Goal: Task Accomplishment & Management: Use online tool/utility

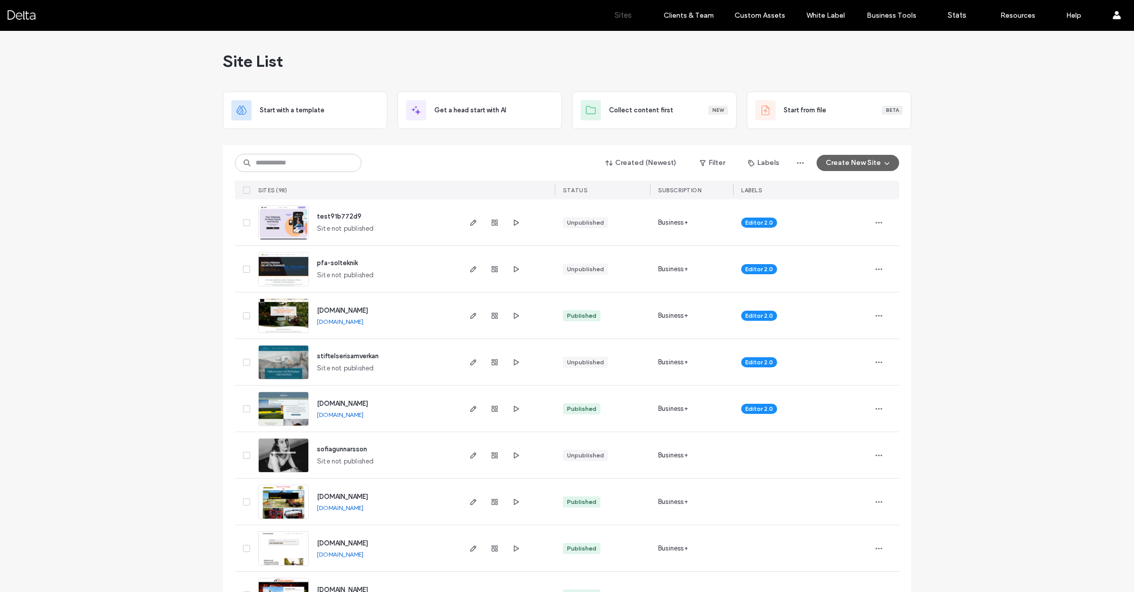
click at [250, 271] on div at bounding box center [244, 269] width 19 height 46
click at [271, 266] on img at bounding box center [284, 287] width 50 height 69
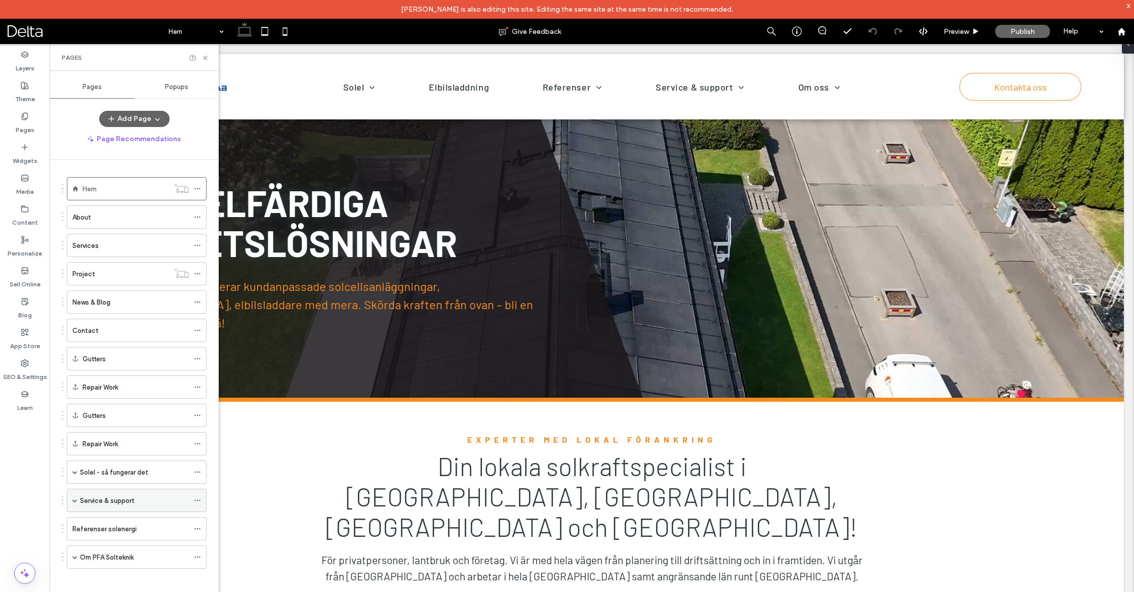
click at [74, 498] on span at bounding box center [74, 500] width 5 height 5
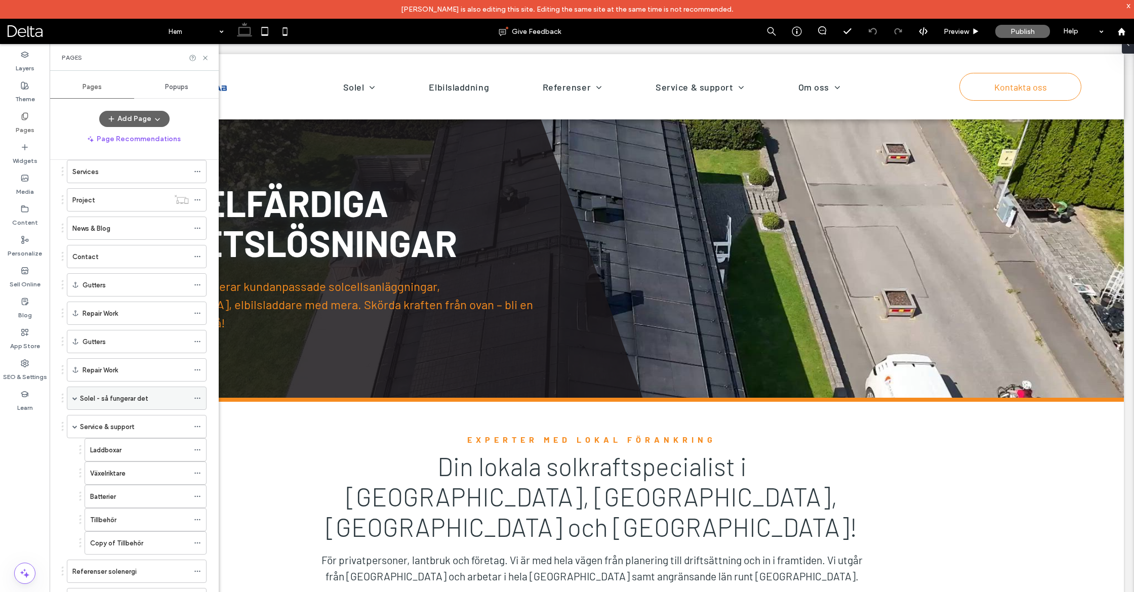
scroll to position [95, 0]
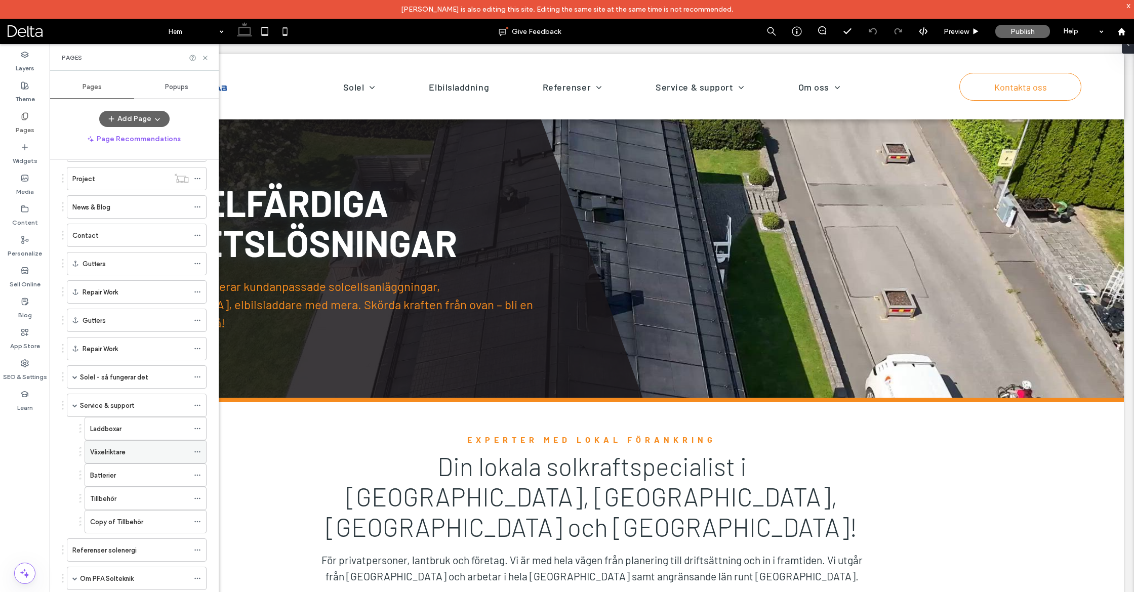
click at [137, 451] on div "Växelriktare" at bounding box center [139, 452] width 99 height 22
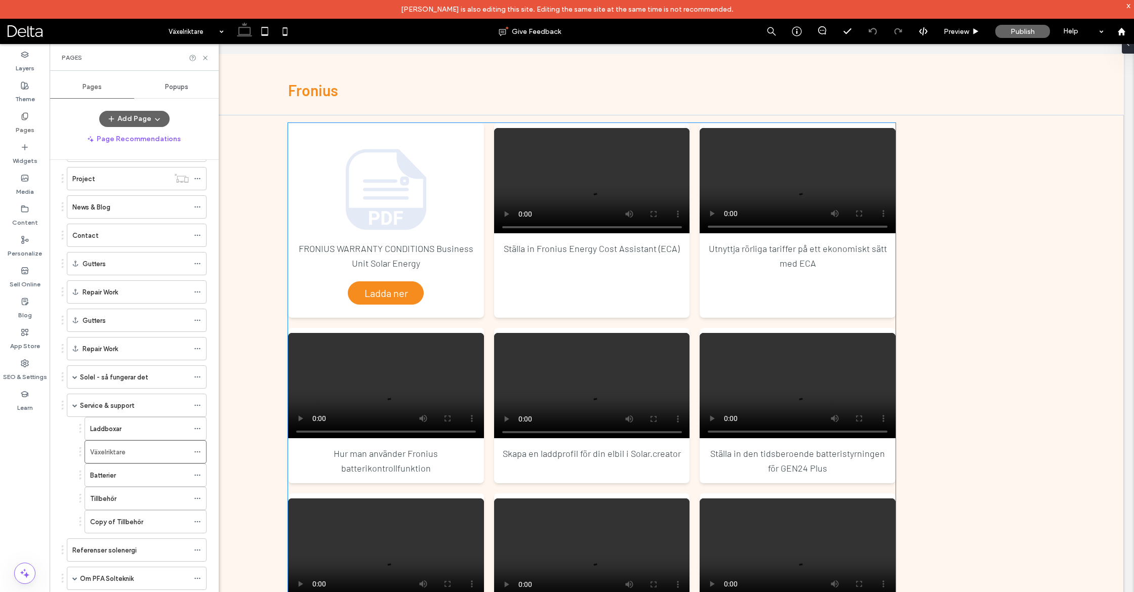
scroll to position [402, 0]
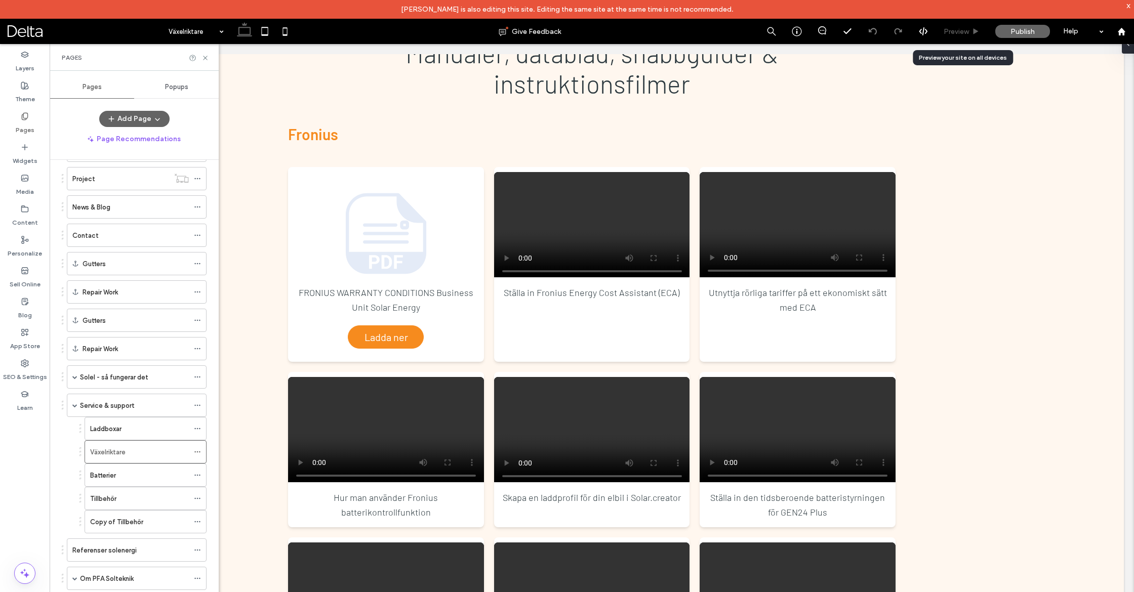
click at [955, 30] on span "Preview" at bounding box center [956, 31] width 25 height 9
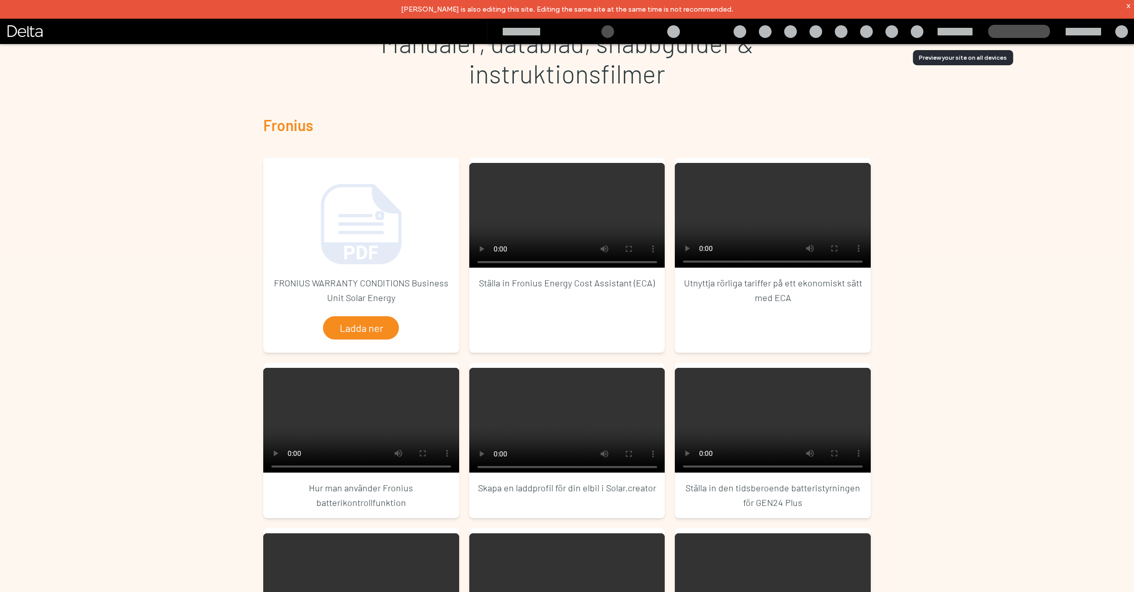
scroll to position [392, 0]
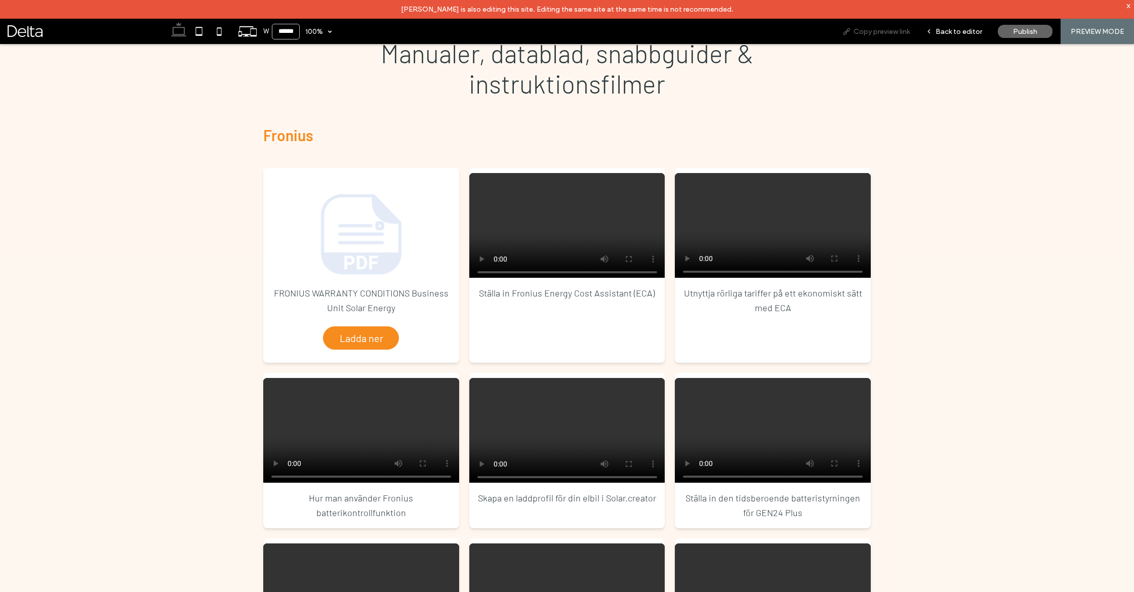
click at [905, 28] on span "Copy preview link" at bounding box center [882, 31] width 56 height 9
click at [940, 34] on span "Back to editor" at bounding box center [959, 31] width 47 height 9
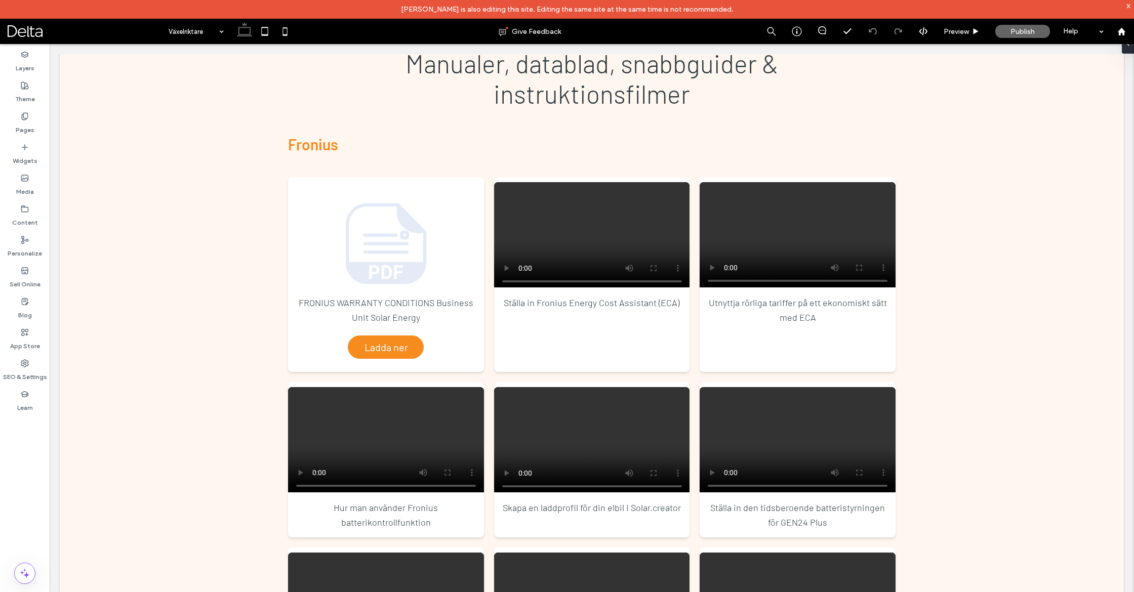
scroll to position [402, 0]
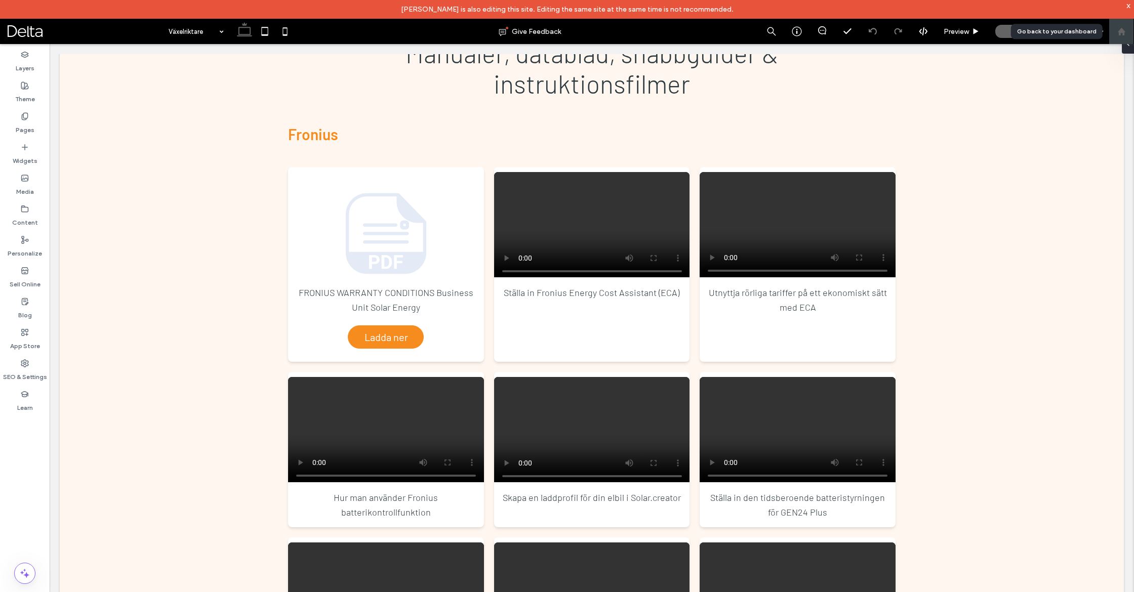
click at [1123, 30] on use at bounding box center [1121, 31] width 8 height 8
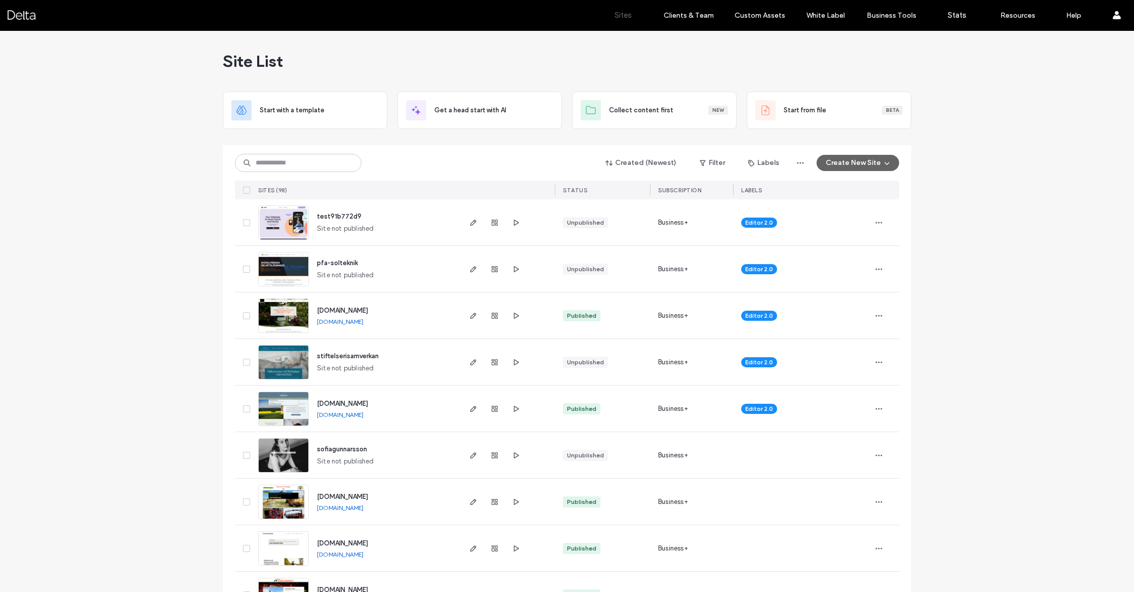
click at [277, 270] on img at bounding box center [284, 287] width 50 height 69
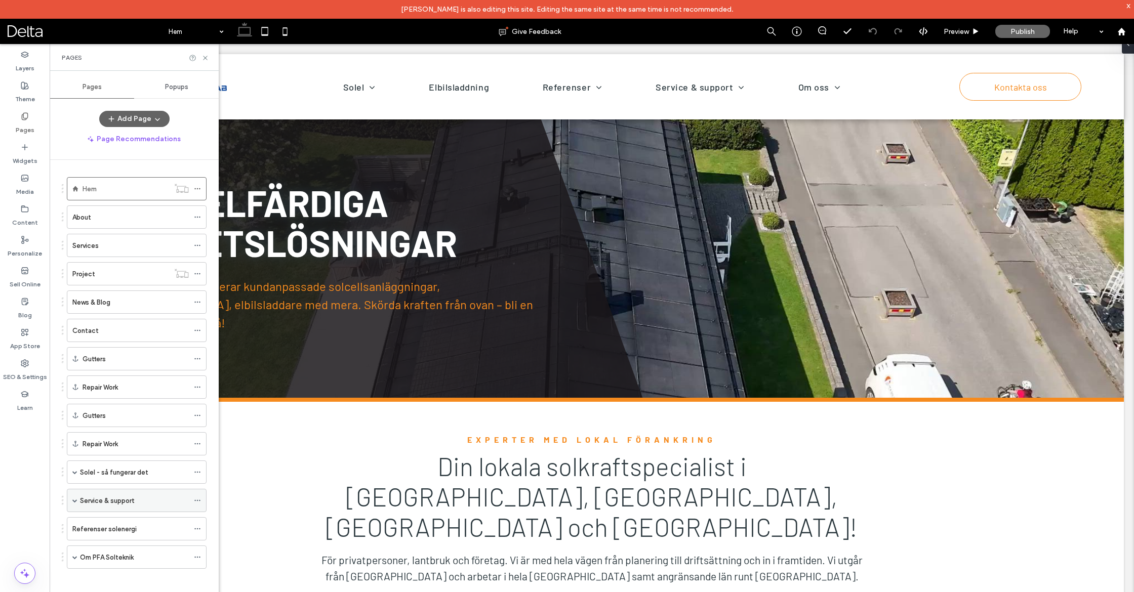
click at [105, 494] on label "Service & support" at bounding box center [107, 501] width 54 height 18
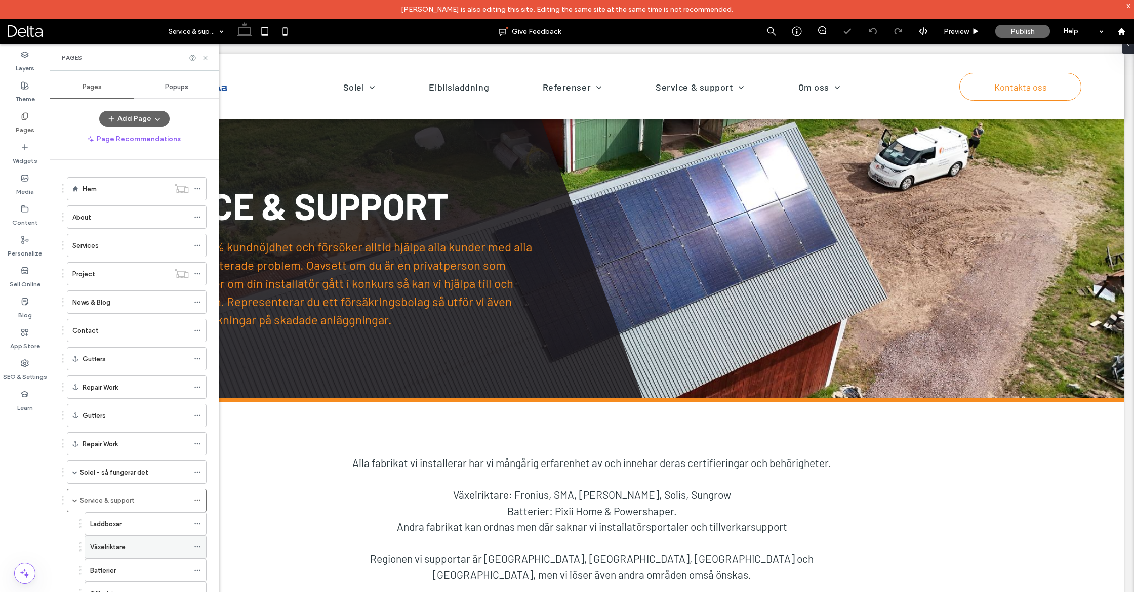
click at [142, 542] on div "Växelriktare" at bounding box center [139, 547] width 99 height 11
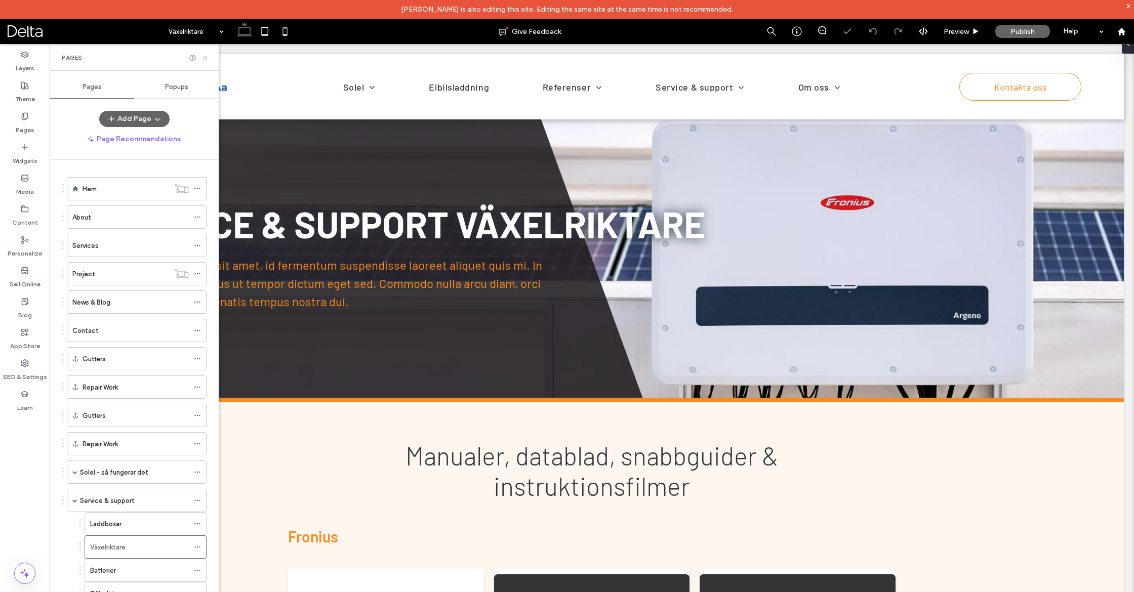
click at [203, 58] on icon at bounding box center [205, 58] width 8 height 8
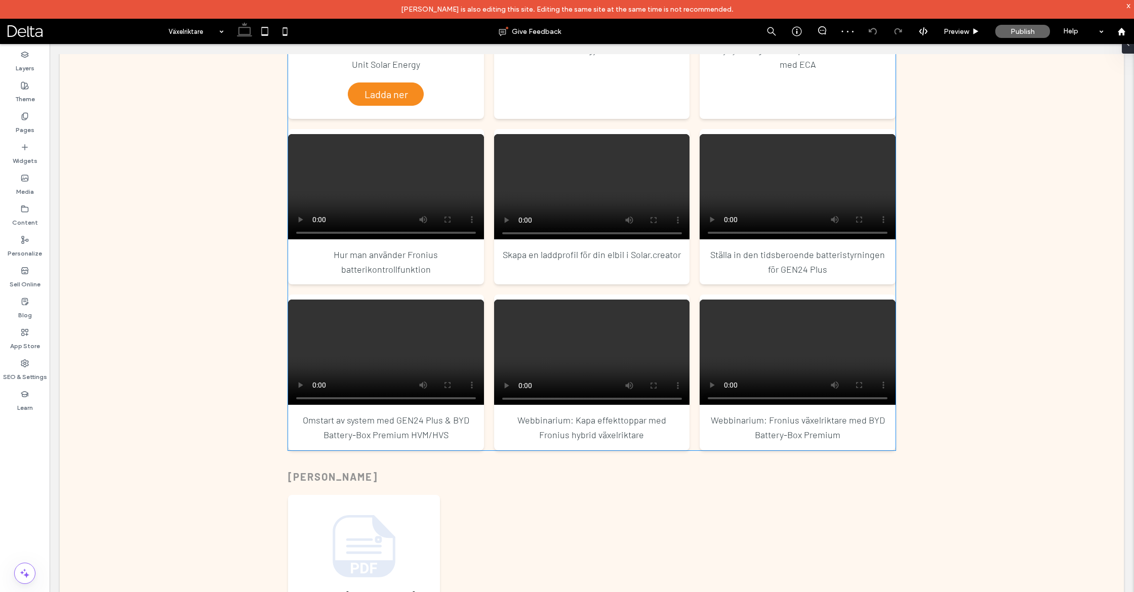
scroll to position [651, 0]
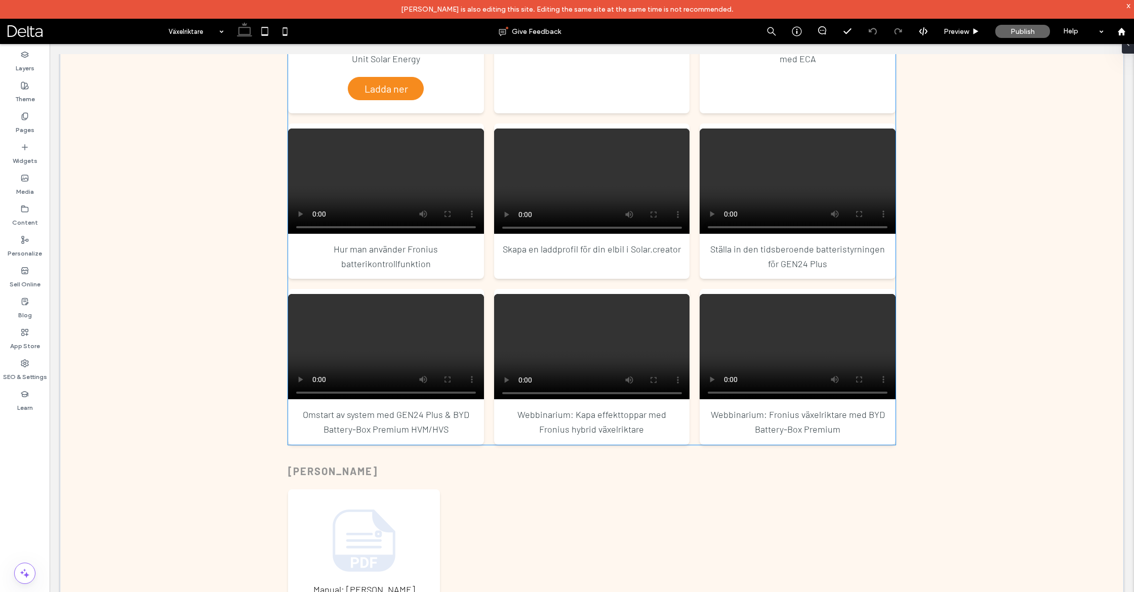
click at [448, 268] on div "Hur man använder Fronius batterikontrollfunktion" at bounding box center [386, 256] width 180 height 29
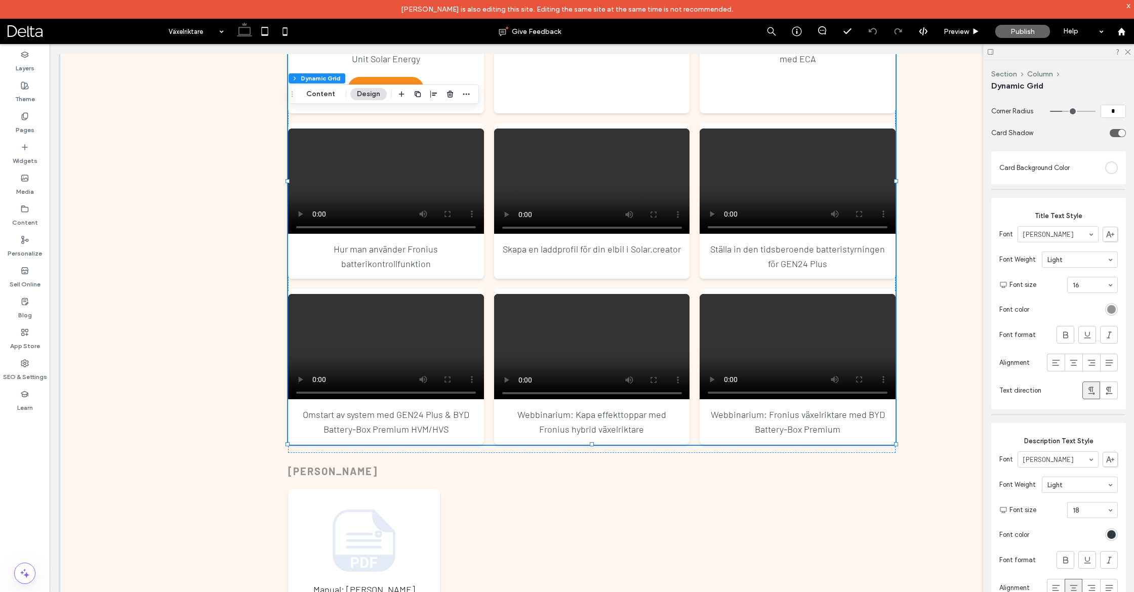
scroll to position [0, 0]
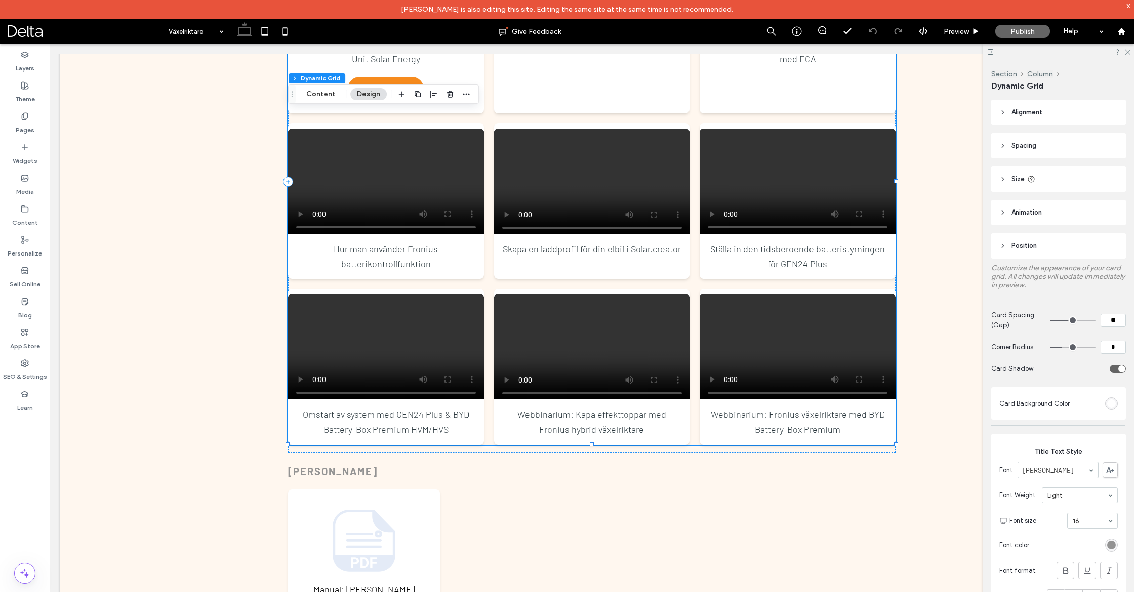
click at [727, 298] on video "Your browser does not support the video tag." at bounding box center [798, 349] width 196 height 110
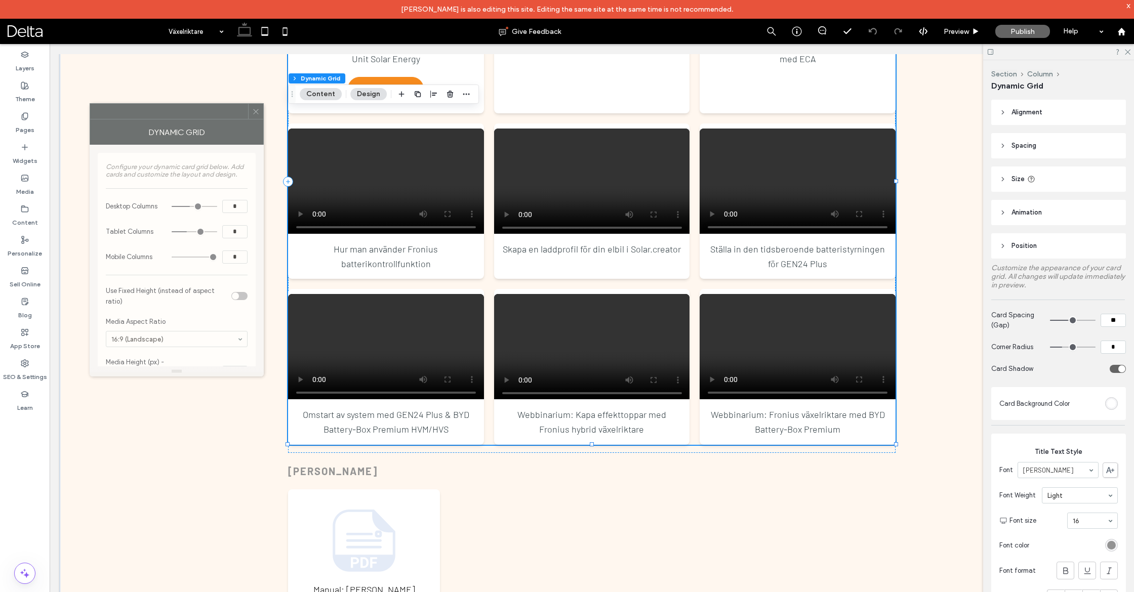
drag, startPoint x: 862, startPoint y: 175, endPoint x: 196, endPoint y: 112, distance: 668.7
click at [196, 112] on div at bounding box center [169, 111] width 158 height 15
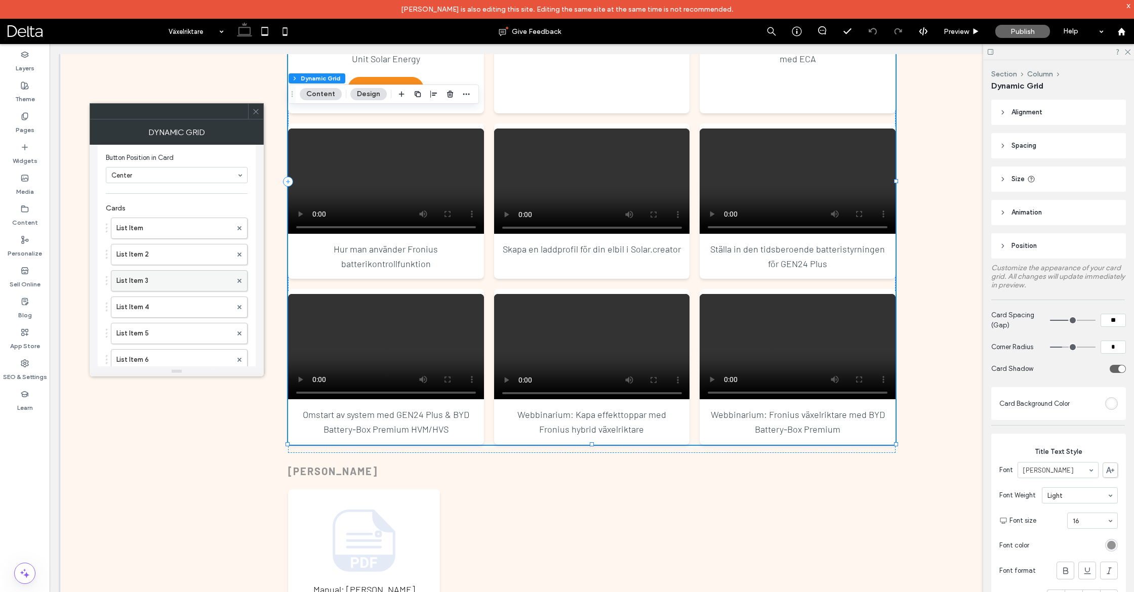
scroll to position [421, 0]
click at [134, 344] on button "Add Card" at bounding box center [124, 346] width 37 height 12
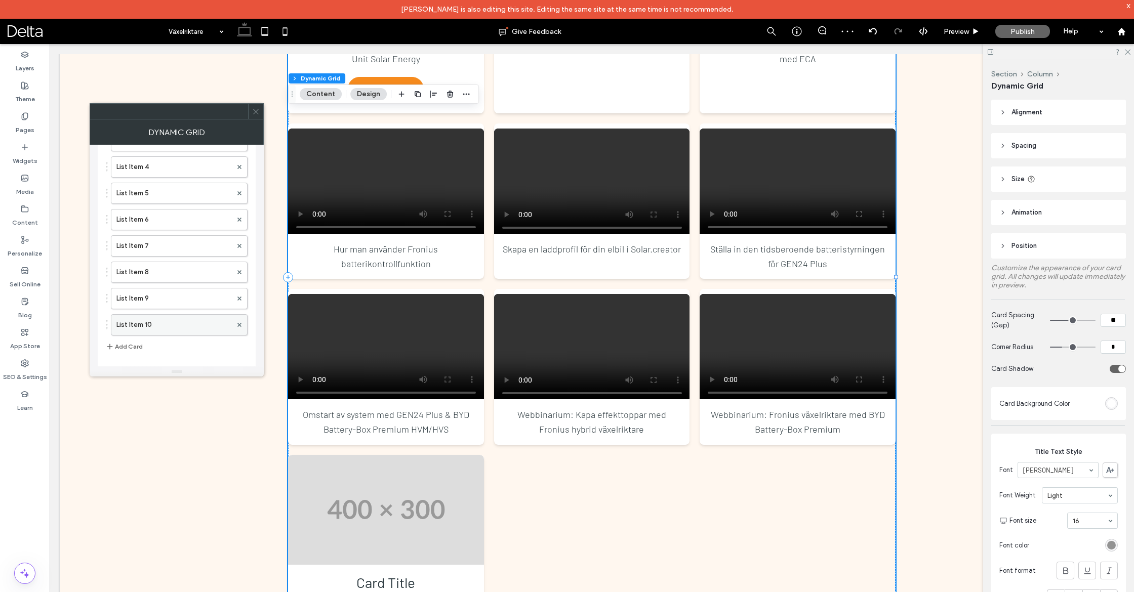
click at [195, 320] on label "List Item 10" at bounding box center [173, 325] width 115 height 20
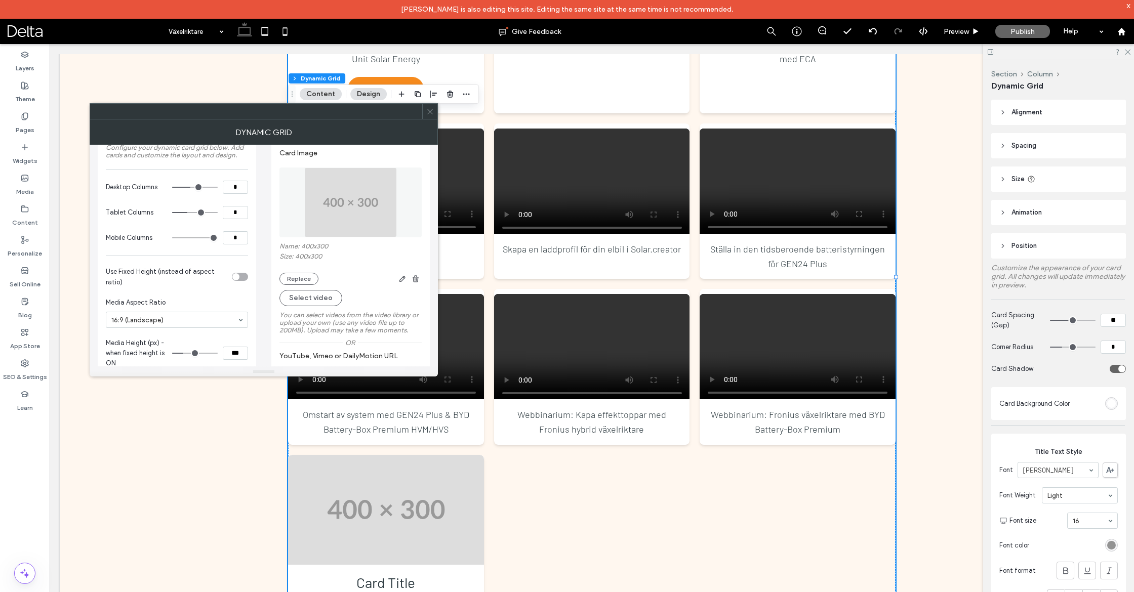
scroll to position [26, 0]
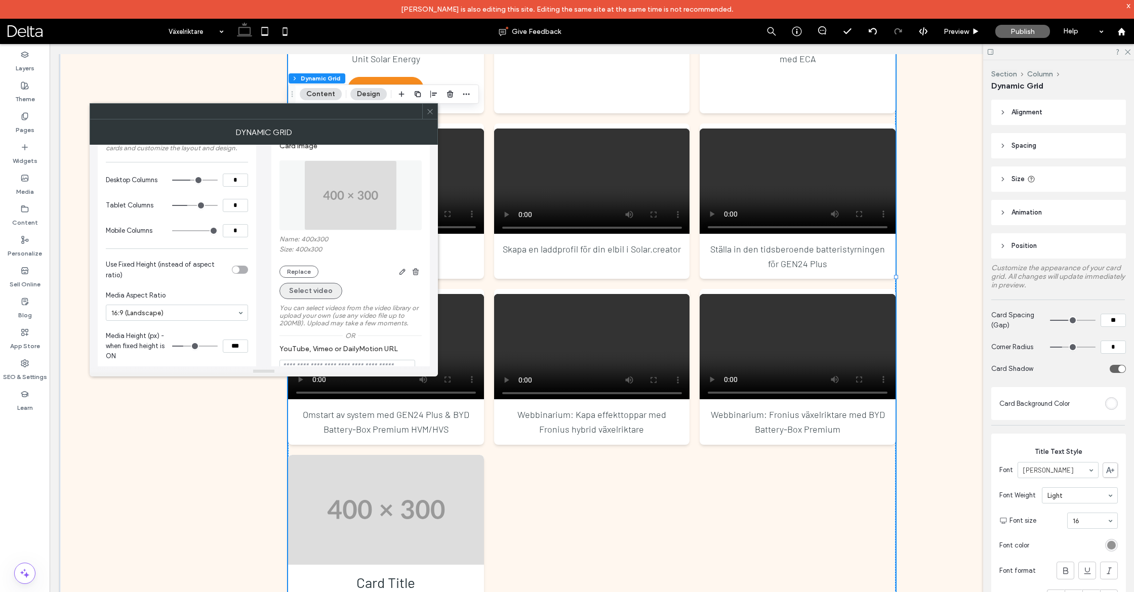
click at [317, 293] on button "Select video" at bounding box center [310, 291] width 63 height 16
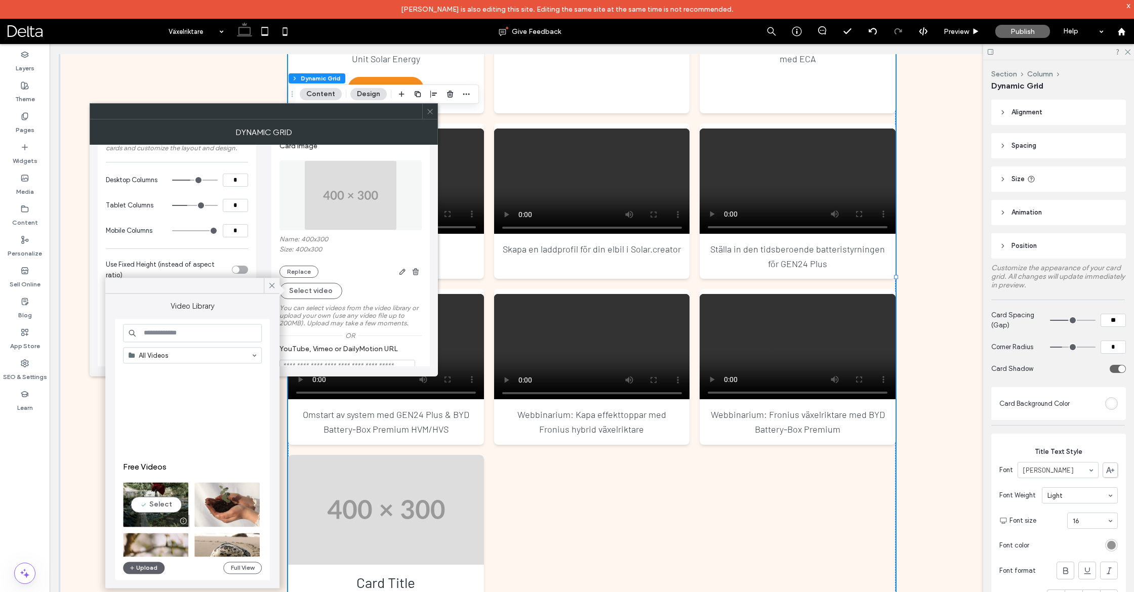
scroll to position [0, 0]
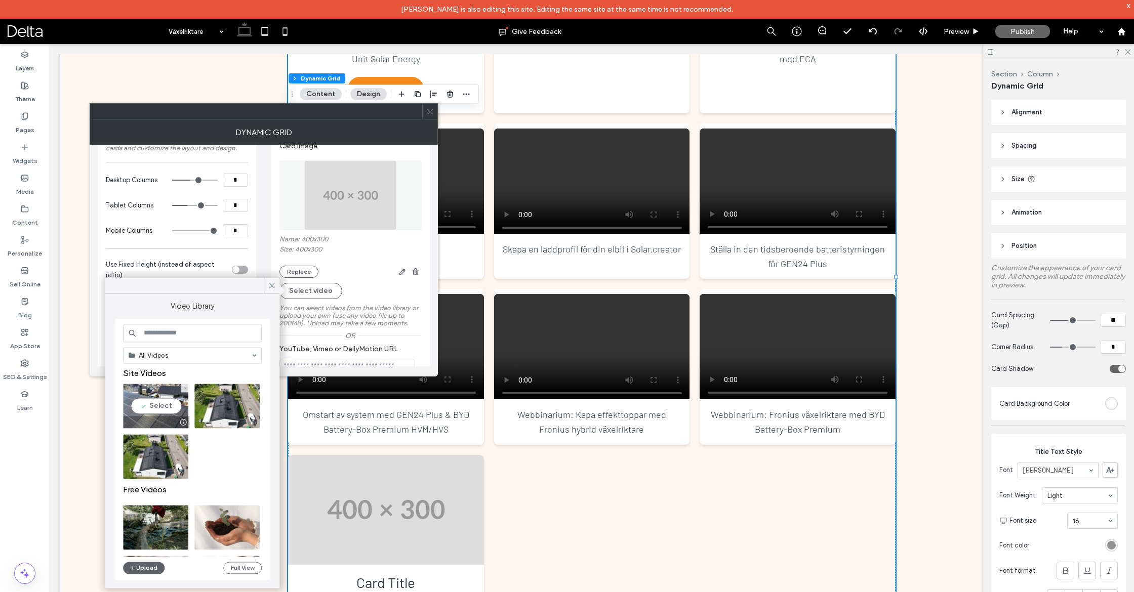
click at [172, 410] on video at bounding box center [155, 406] width 65 height 45
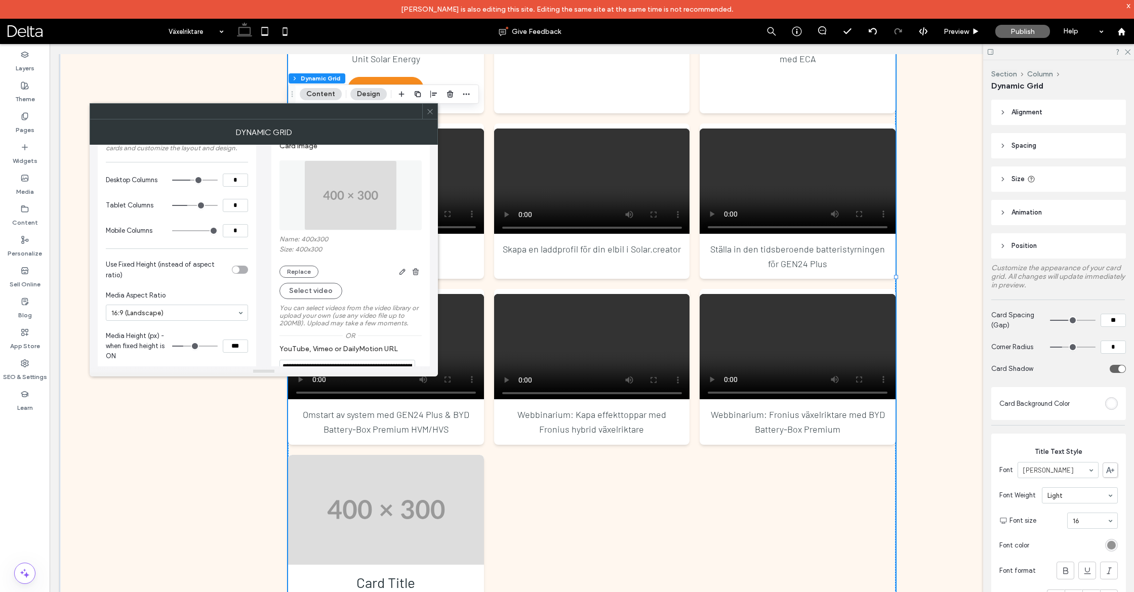
type input "**********"
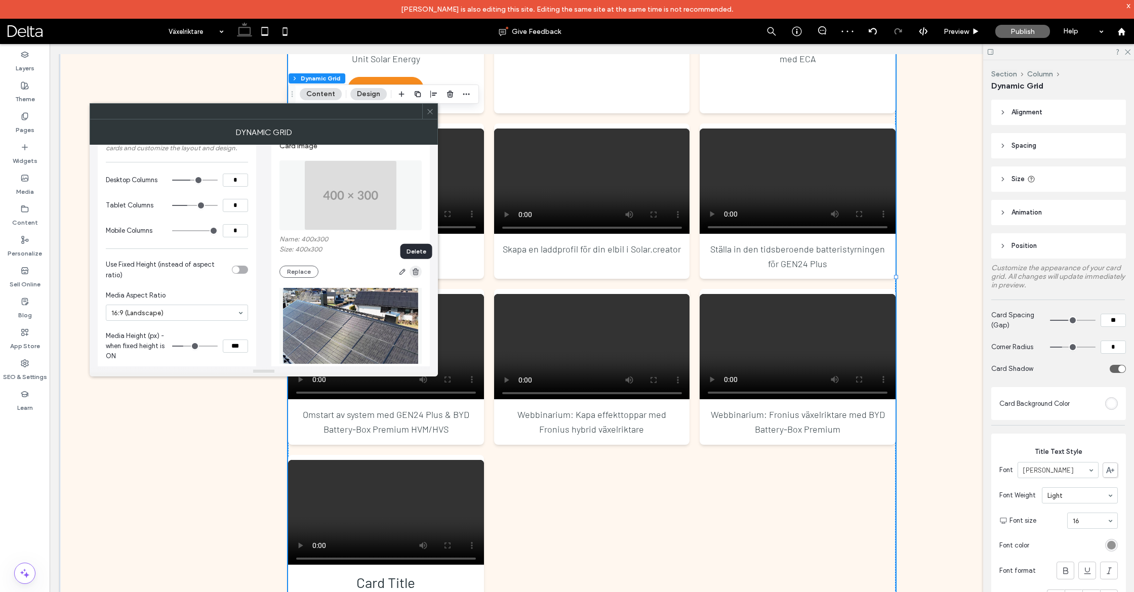
click at [415, 273] on icon "button" at bounding box center [416, 272] width 8 height 8
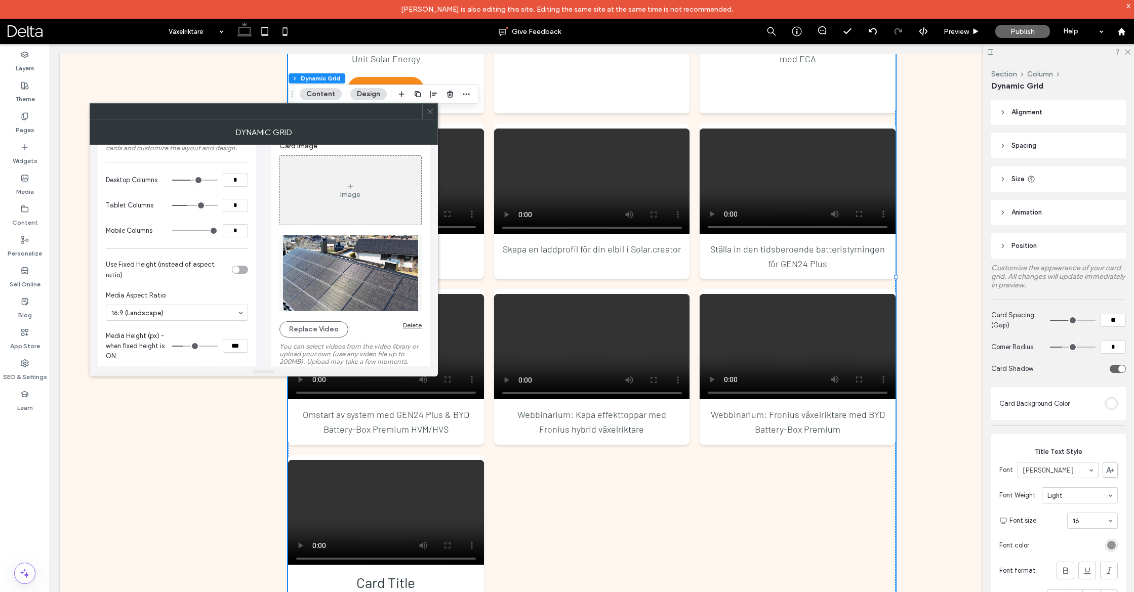
click at [413, 324] on div "Delete" at bounding box center [412, 325] width 19 height 8
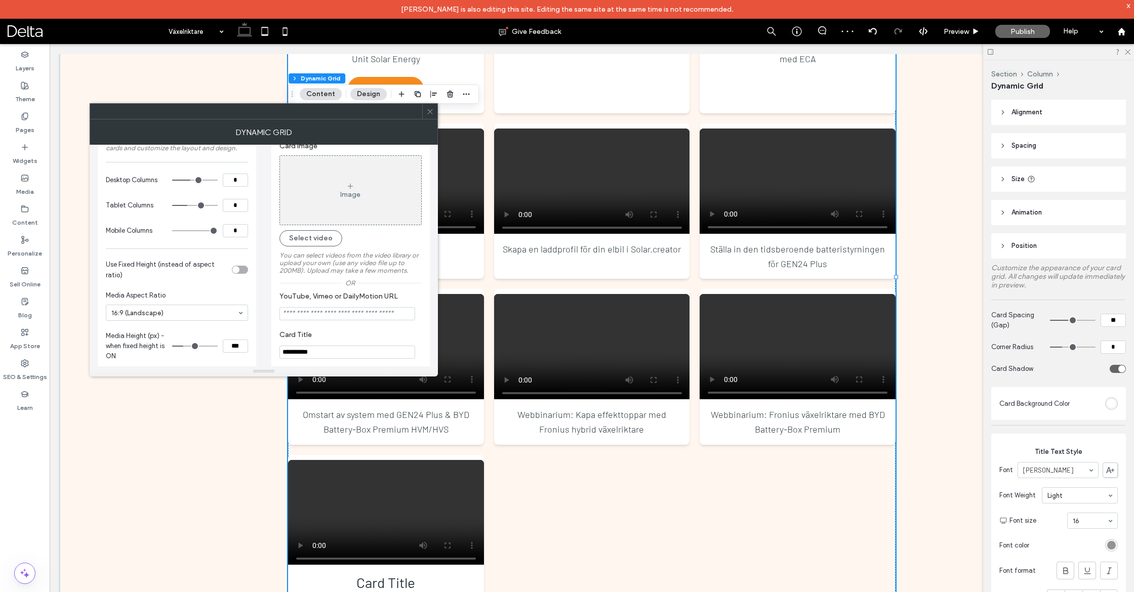
click at [380, 313] on input "YouTube, Vimeo or DailyMotion URL" at bounding box center [347, 313] width 136 height 13
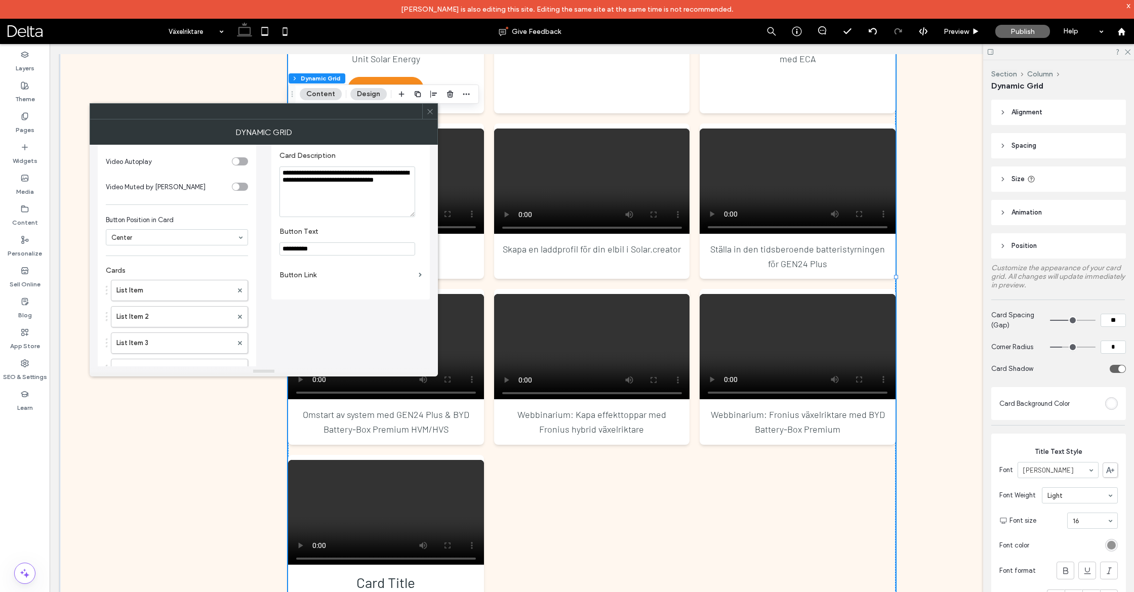
scroll to position [441, 0]
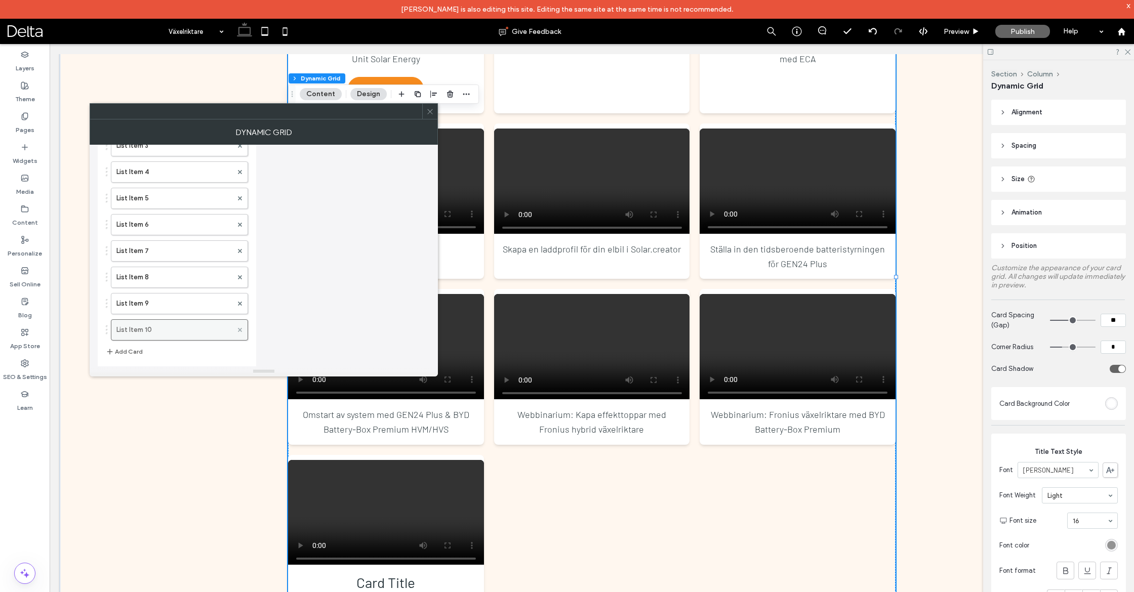
click at [241, 328] on icon at bounding box center [240, 330] width 4 height 4
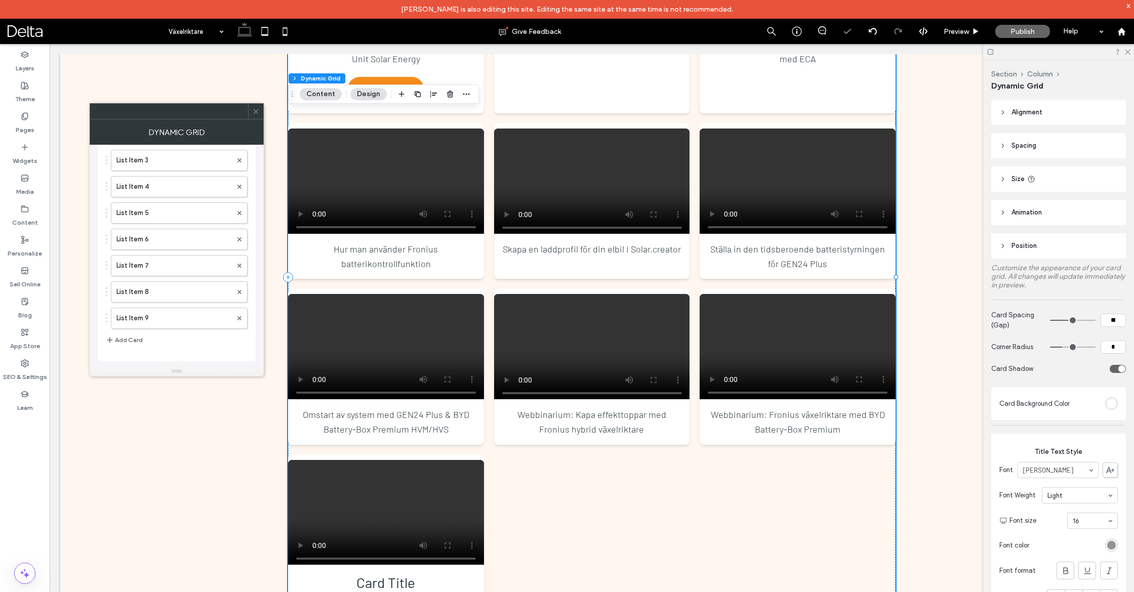
scroll to position [416, 0]
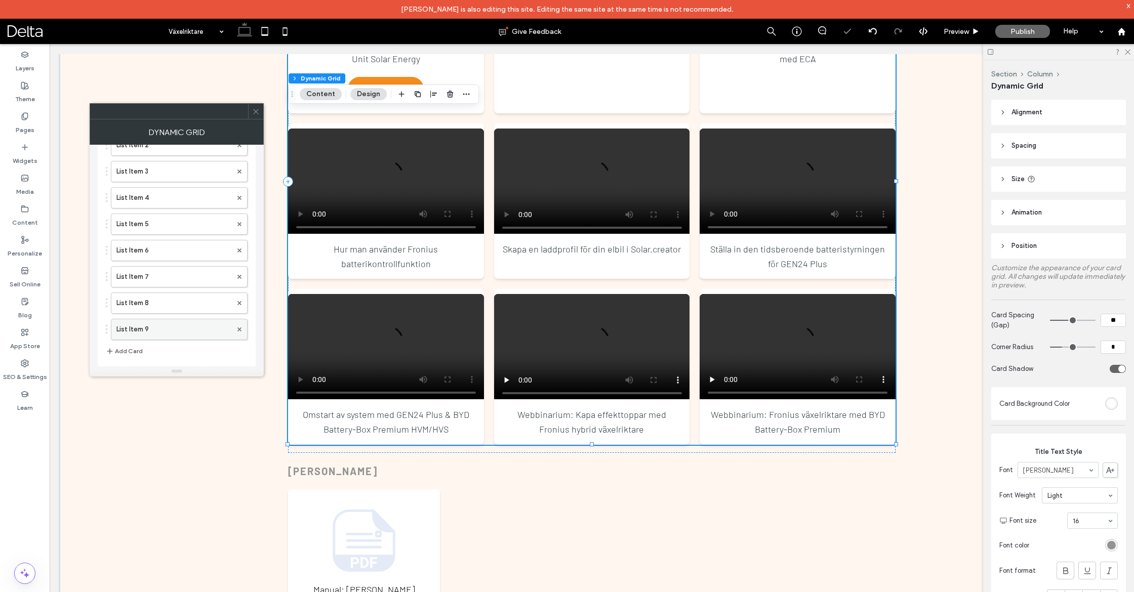
click at [170, 325] on label "List Item 9" at bounding box center [173, 329] width 115 height 20
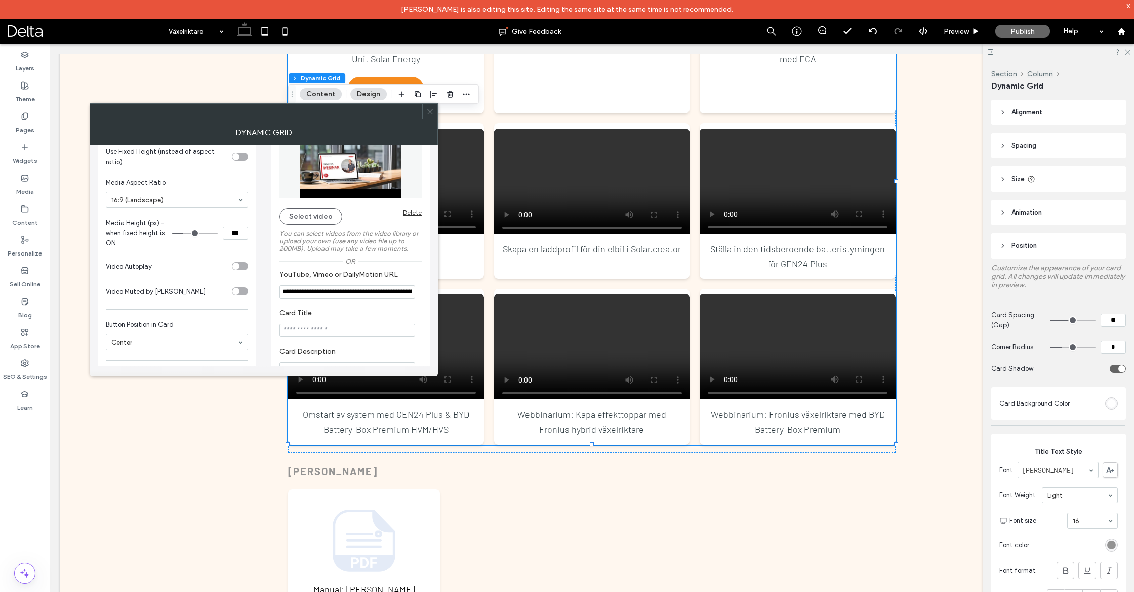
scroll to position [138, 0]
click at [402, 295] on input "**********" at bounding box center [347, 293] width 136 height 13
drag, startPoint x: 454, startPoint y: 338, endPoint x: 440, endPoint y: 294, distance: 46.3
click at [409, 309] on section "Card Title" at bounding box center [350, 325] width 142 height 38
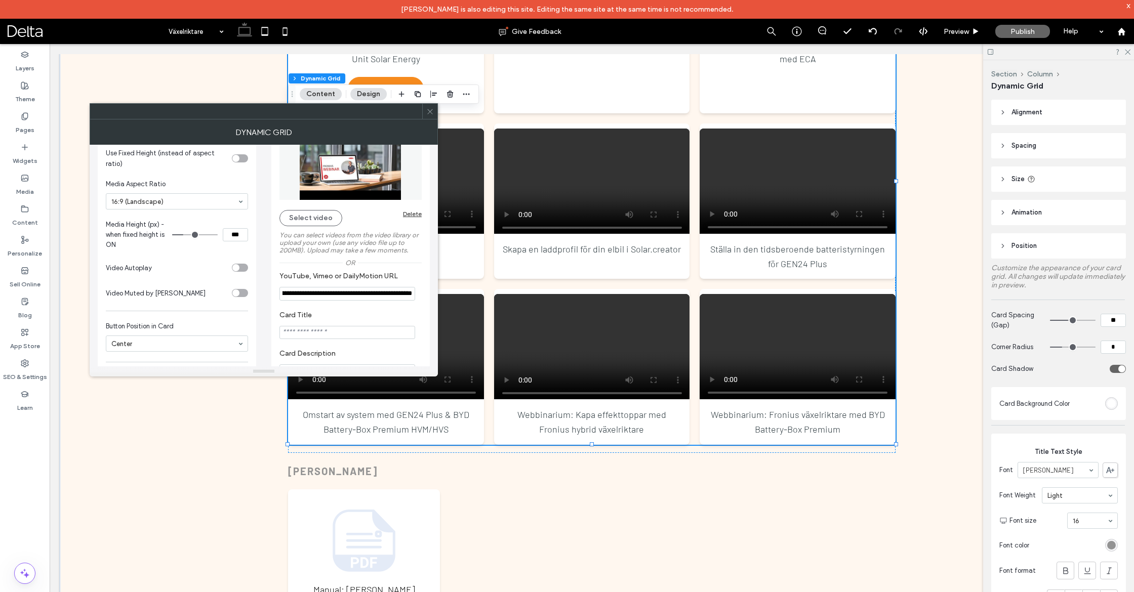
scroll to position [0, 0]
click at [380, 297] on input "**********" at bounding box center [347, 294] width 136 height 14
paste input "YouTube, Vimeo or DailyMotion URL"
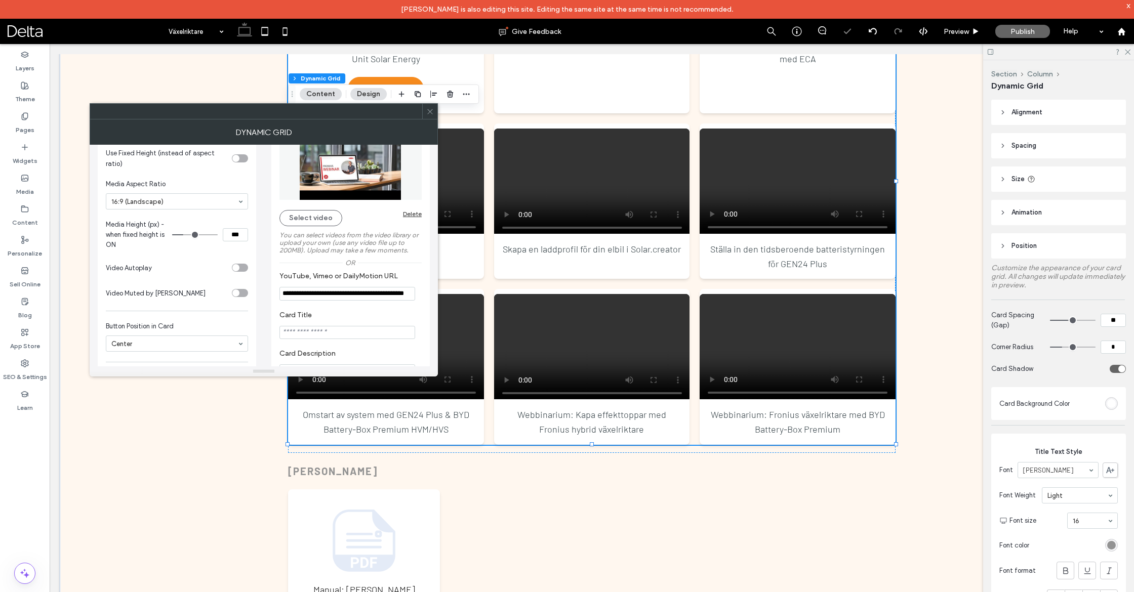
click at [412, 306] on section "Card Title" at bounding box center [350, 325] width 142 height 38
click at [402, 295] on input "**********" at bounding box center [347, 294] width 136 height 14
type input "**********"
click at [414, 313] on label "Card Title" at bounding box center [348, 316] width 138 height 11
click at [430, 117] on span at bounding box center [430, 111] width 8 height 15
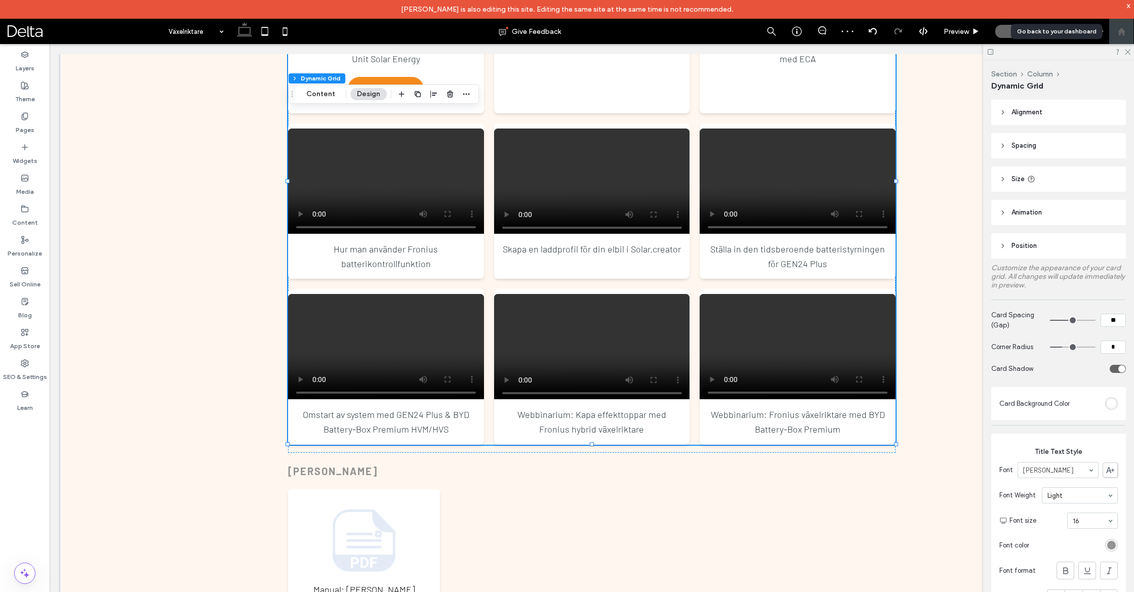
click at [1117, 35] on div at bounding box center [1121, 31] width 25 height 25
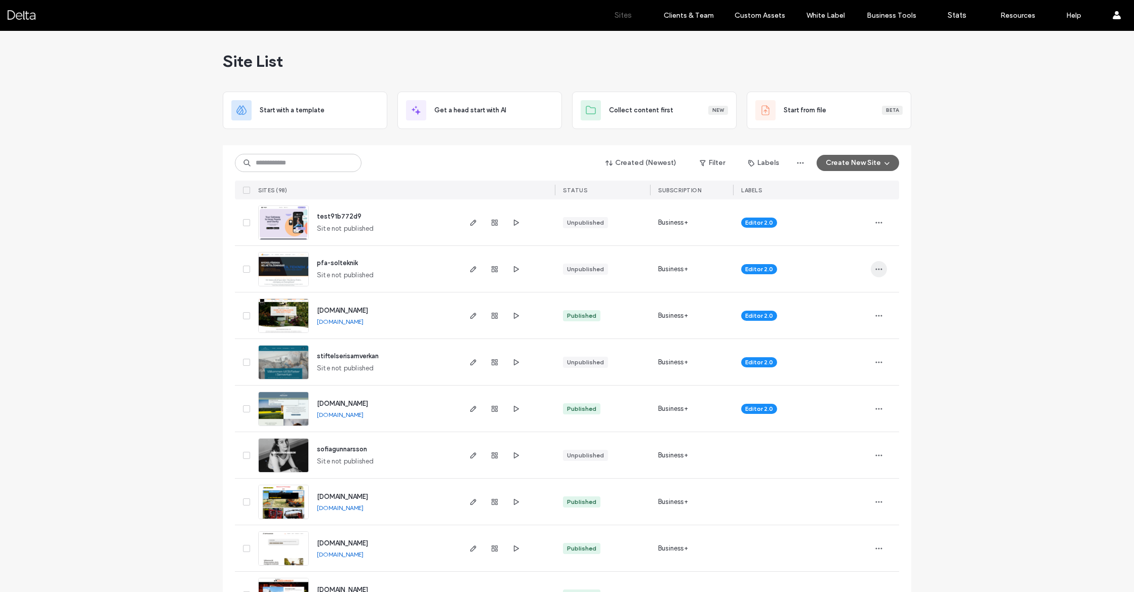
click at [877, 267] on icon "button" at bounding box center [879, 269] width 8 height 8
click at [271, 274] on img at bounding box center [284, 287] width 50 height 69
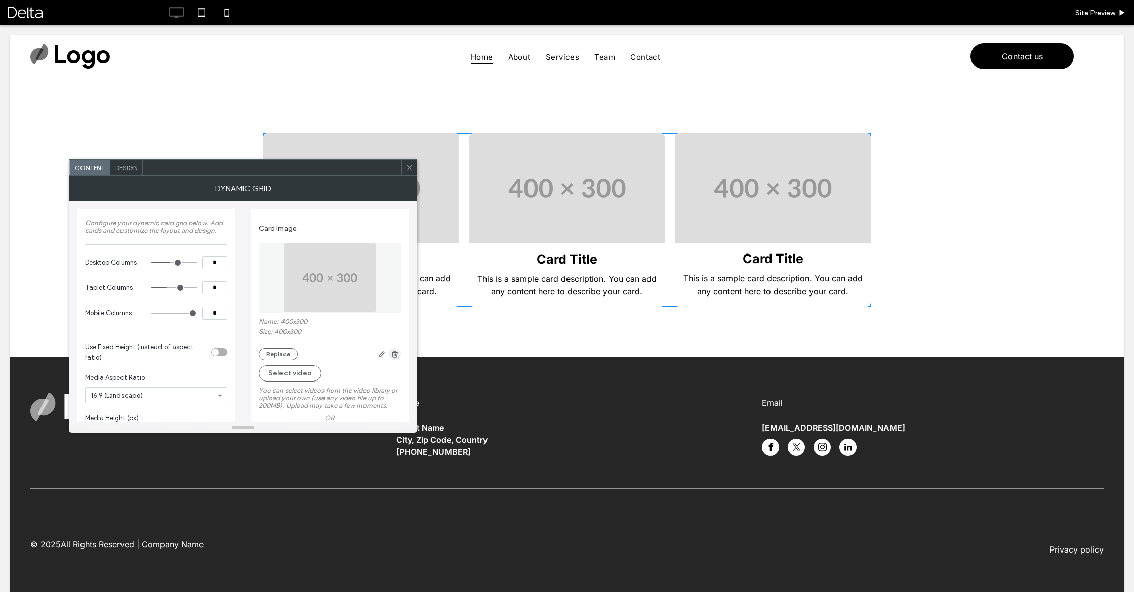
click at [390, 353] on span "button" at bounding box center [395, 354] width 12 height 12
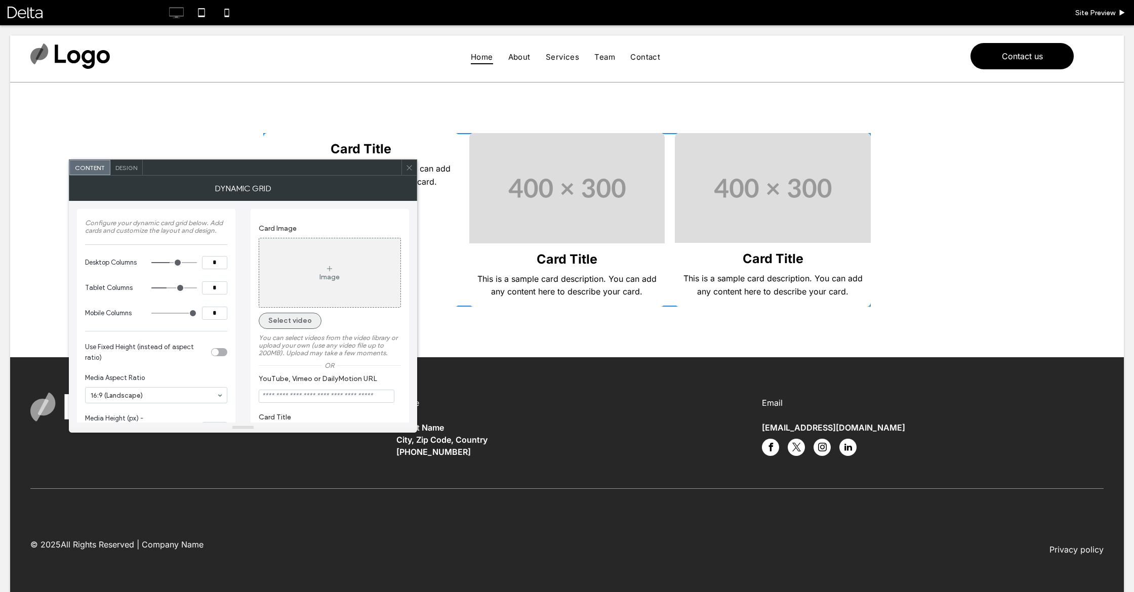
click at [284, 327] on button "Select video" at bounding box center [290, 321] width 63 height 16
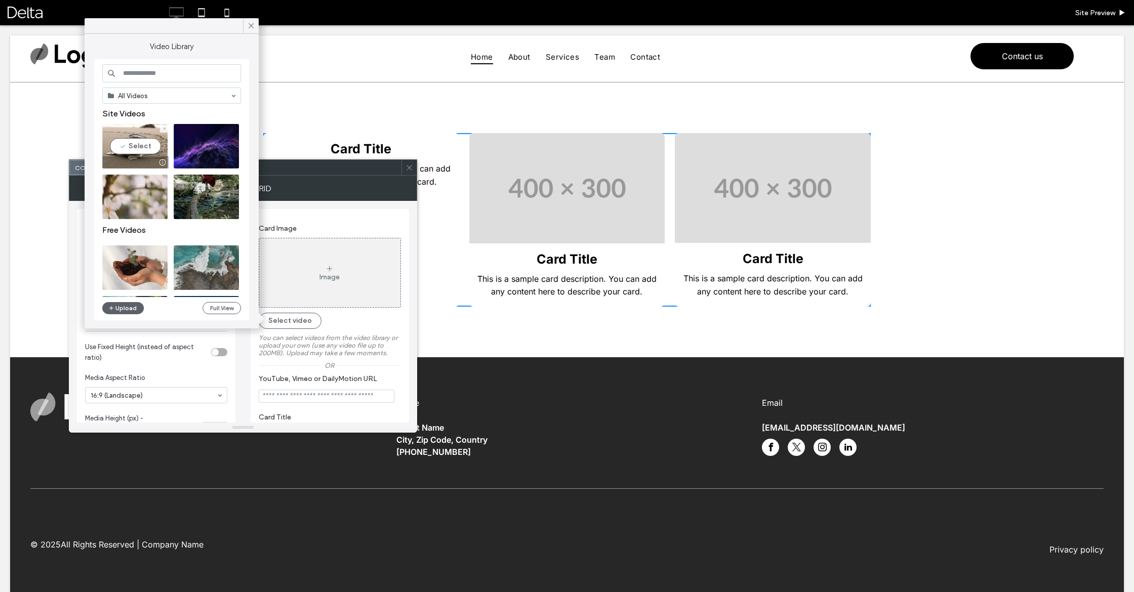
click at [136, 151] on video at bounding box center [134, 146] width 65 height 45
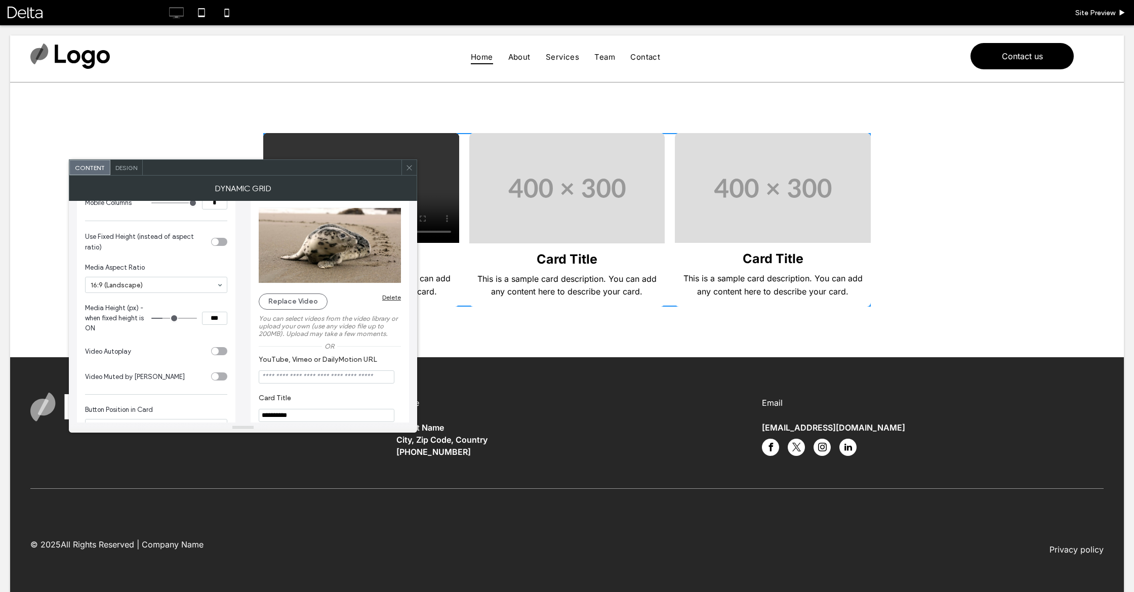
scroll to position [152, 0]
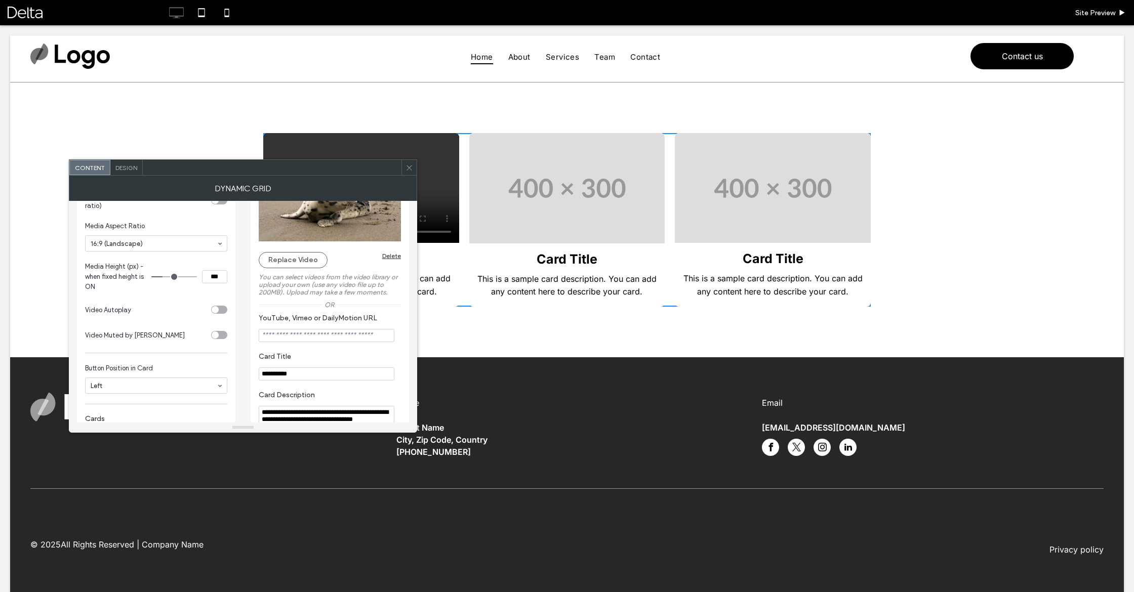
click at [396, 255] on div "Delete" at bounding box center [391, 256] width 19 height 8
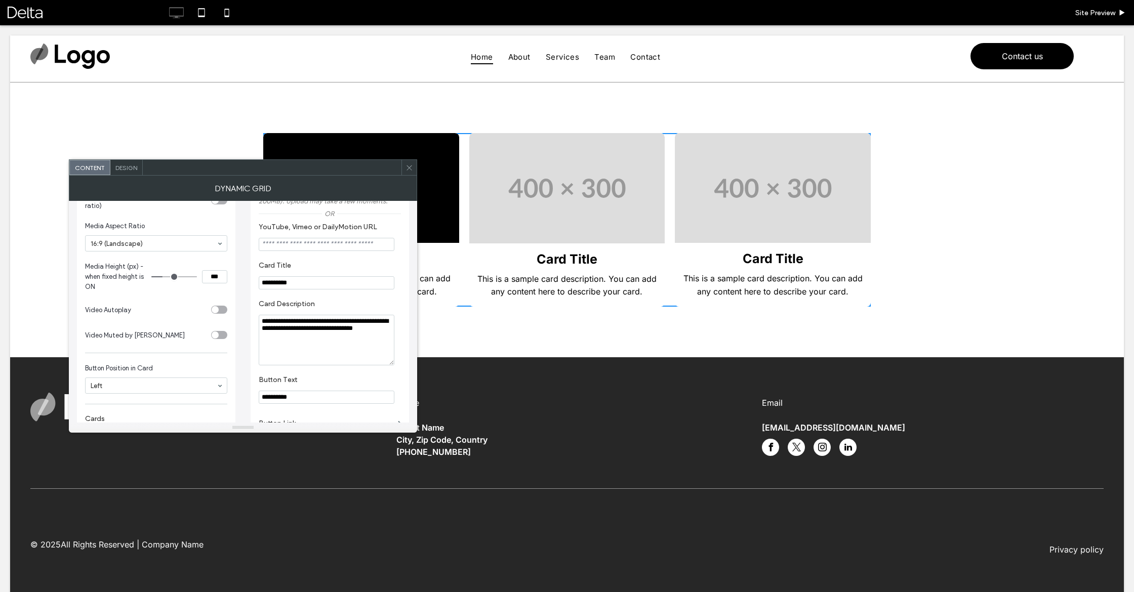
click at [304, 252] on section "YouTube, Vimeo or DailyMotion URL" at bounding box center [330, 237] width 142 height 38
click at [306, 248] on input "YouTube, Vimeo or DailyMotion URL" at bounding box center [327, 244] width 136 height 13
paste input "**********"
type input "**********"
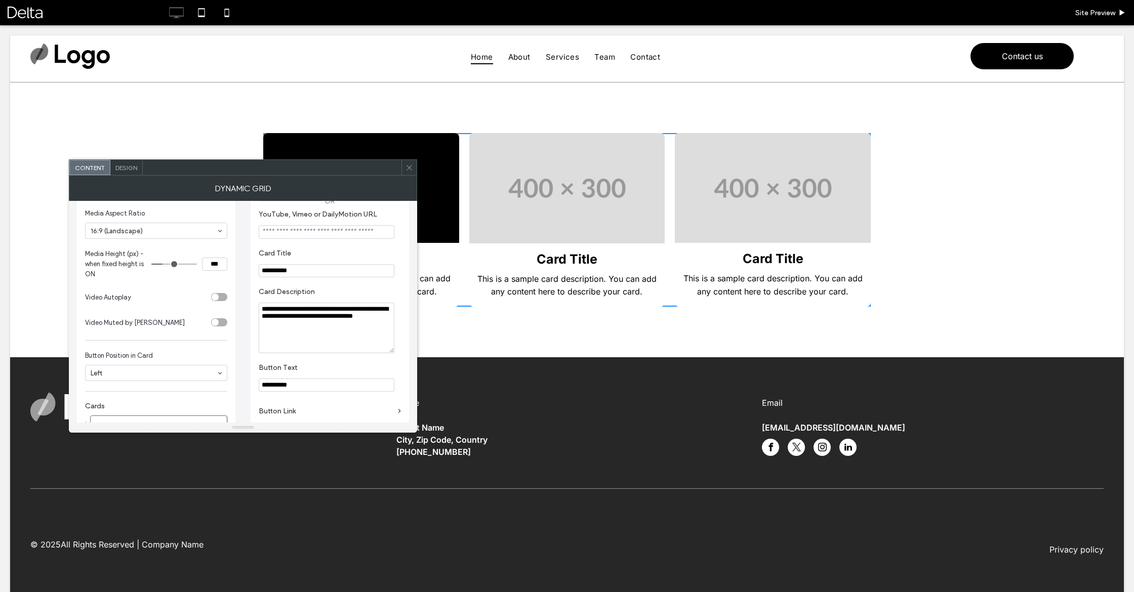
scroll to position [175, 0]
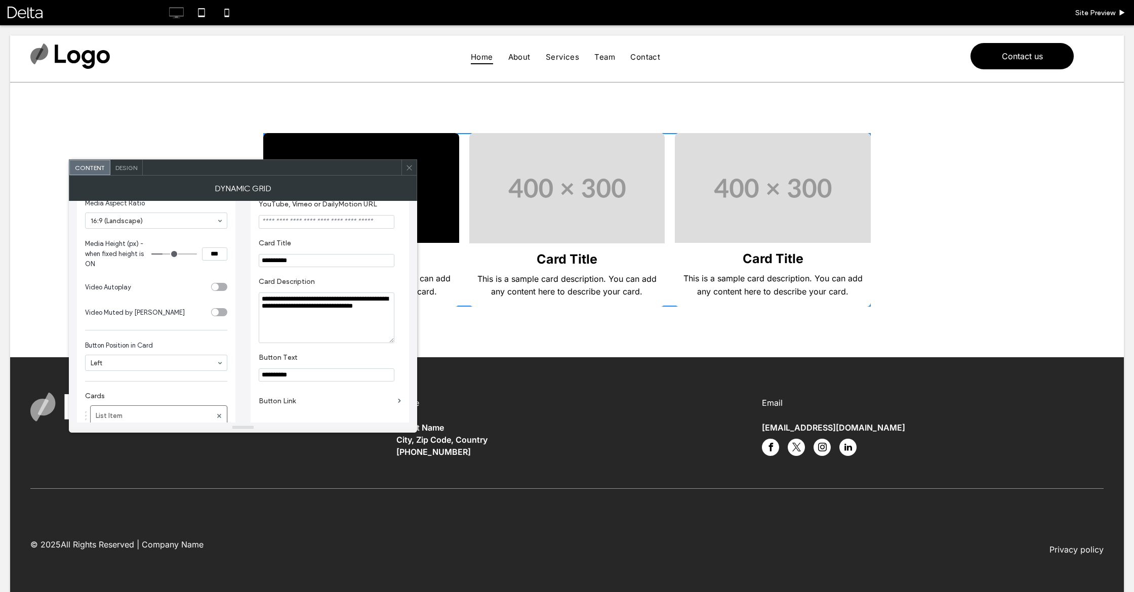
paste input "**********"
type input "**********"
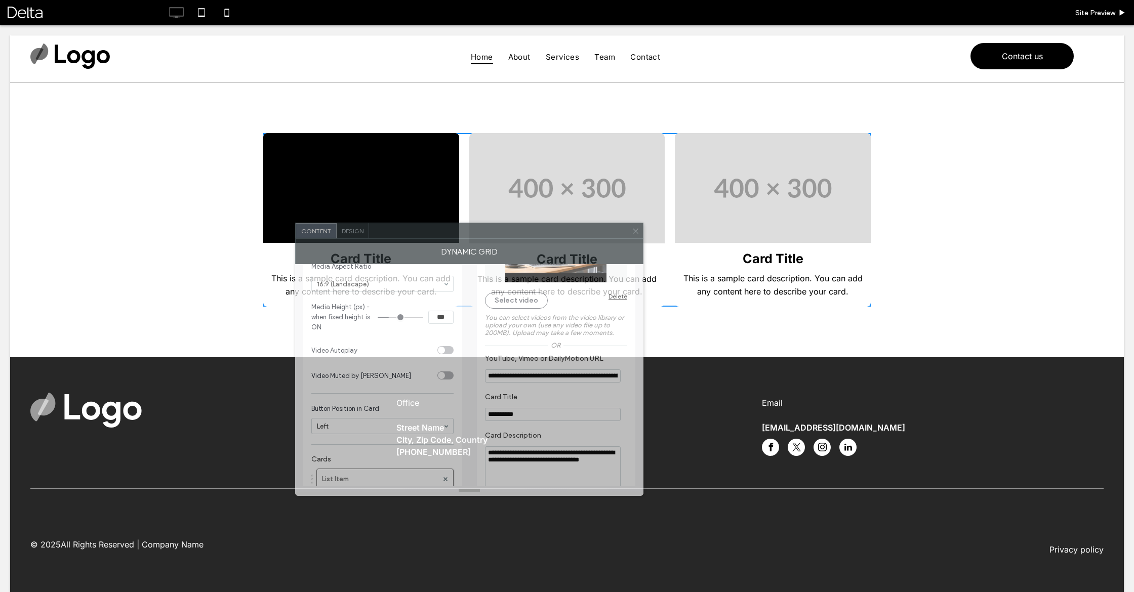
drag, startPoint x: 344, startPoint y: 169, endPoint x: 569, endPoint y: 230, distance: 233.6
click at [569, 230] on div at bounding box center [498, 230] width 259 height 15
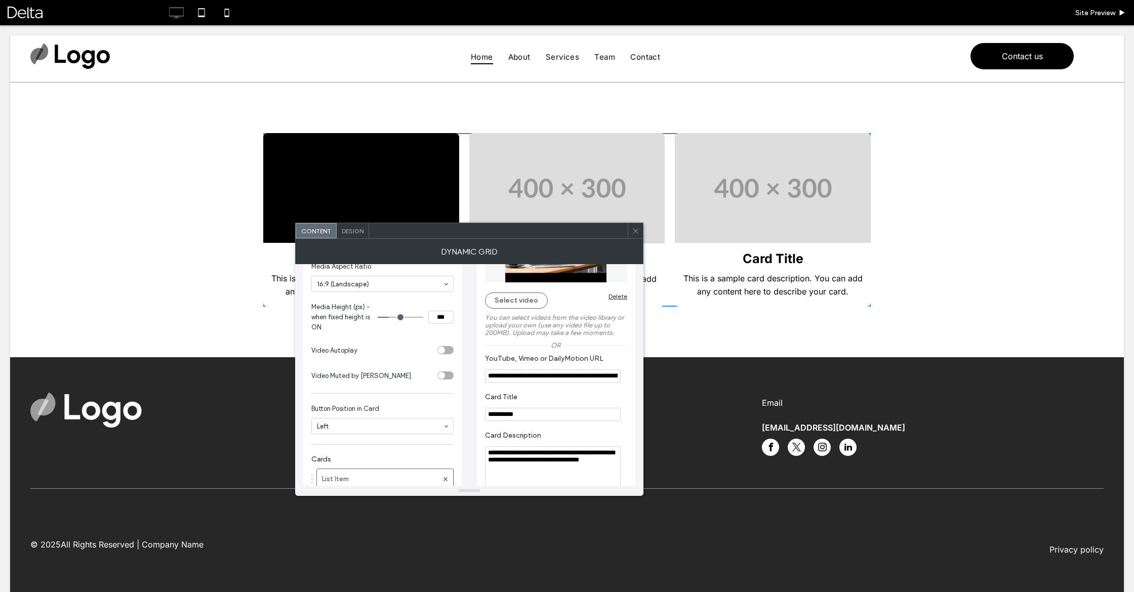
click at [637, 235] on span at bounding box center [636, 230] width 8 height 15
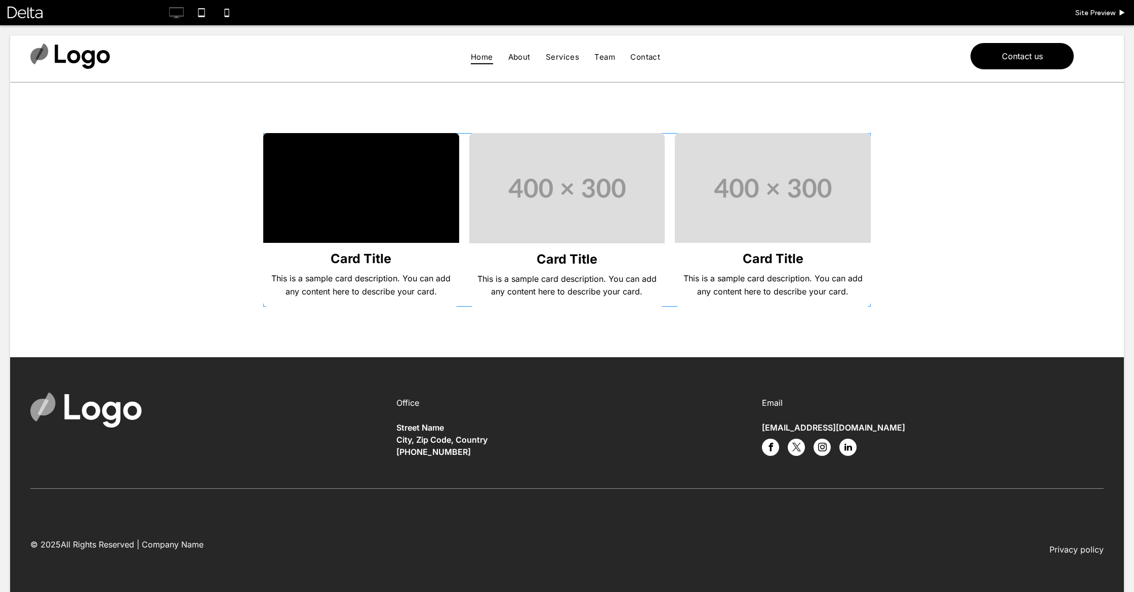
click at [364, 190] on span at bounding box center [567, 220] width 608 height 174
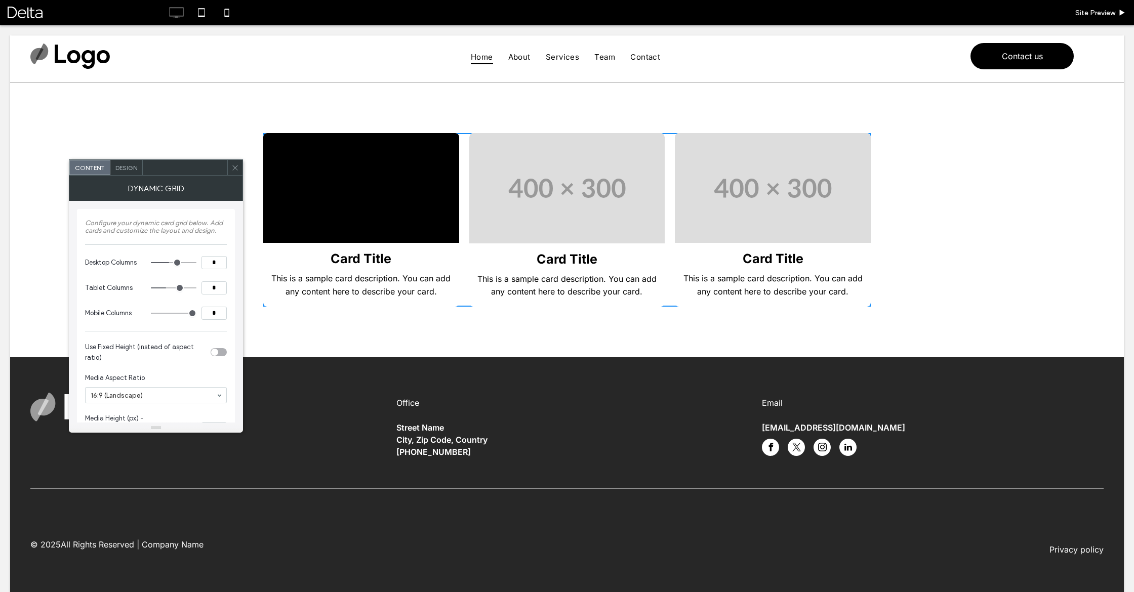
click at [231, 163] on span at bounding box center [235, 167] width 8 height 15
